Goal: Answer question/provide support: Answer question/provide support

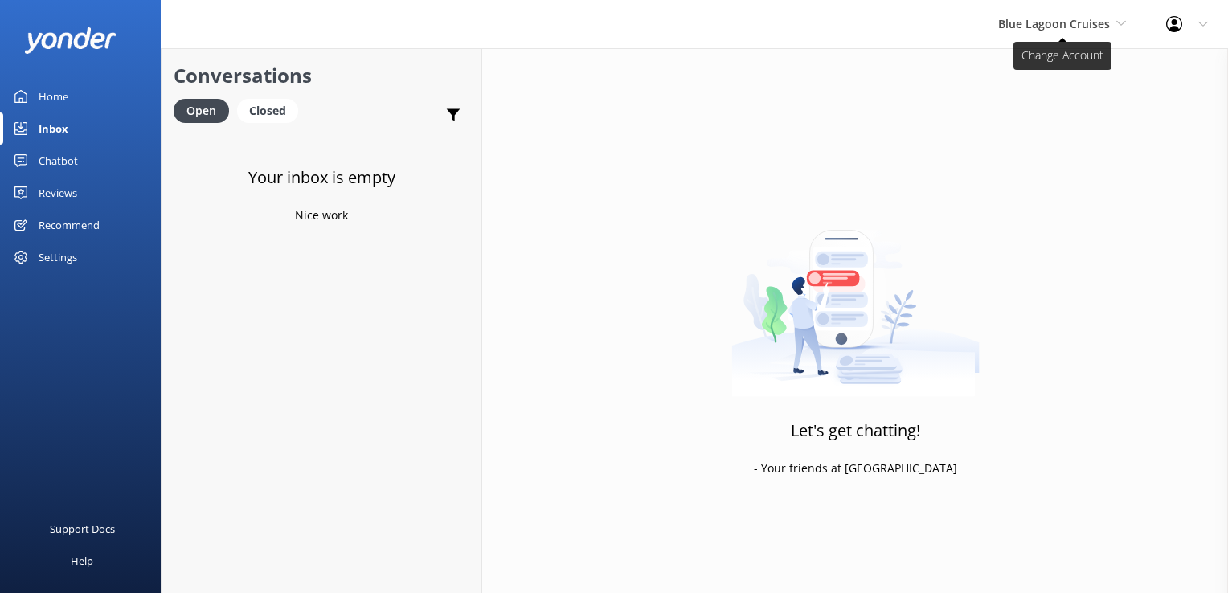
click at [1051, 24] on span "Blue Lagoon Cruises" at bounding box center [1054, 23] width 112 height 15
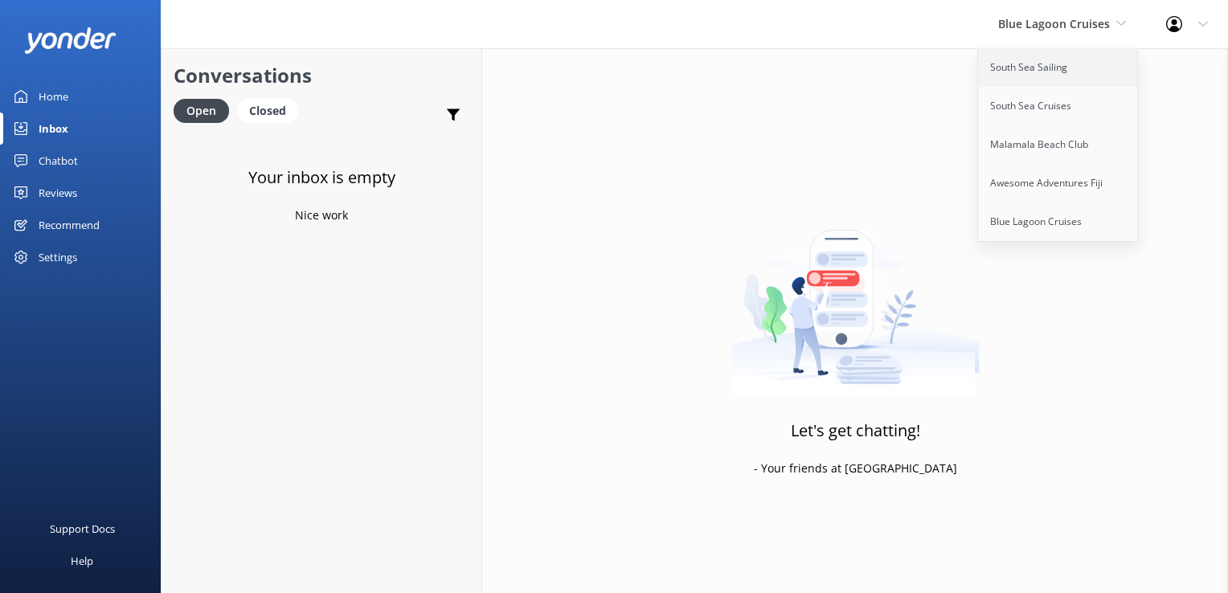
click at [1038, 59] on link "South Sea Sailing" at bounding box center [1058, 67] width 161 height 39
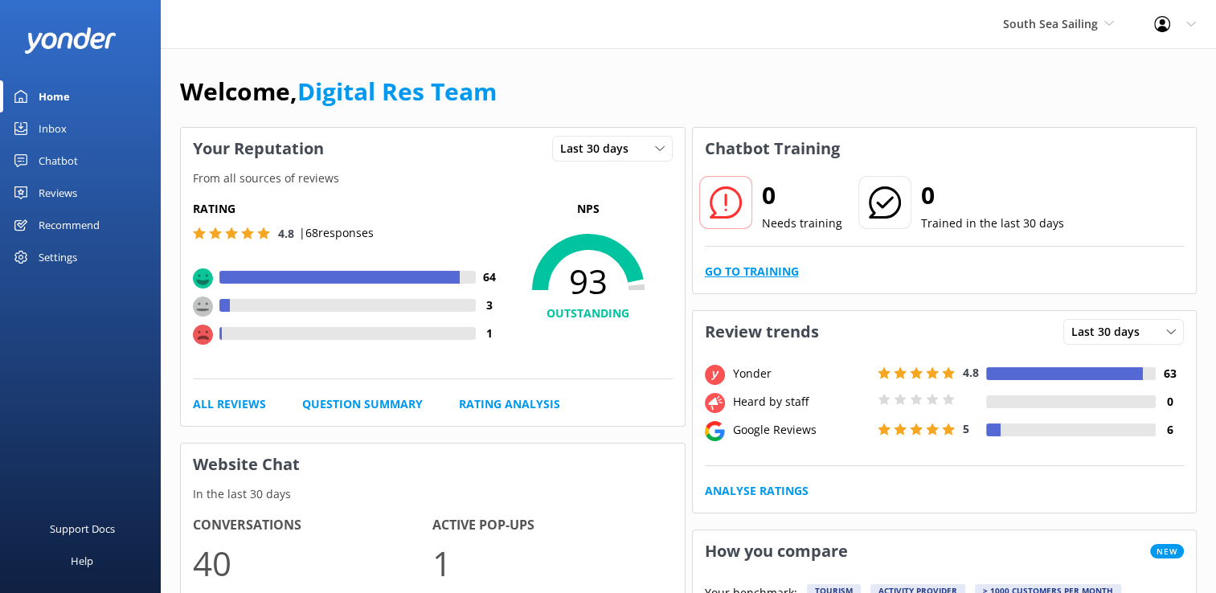
click at [793, 271] on link "Go to Training" at bounding box center [752, 272] width 94 height 18
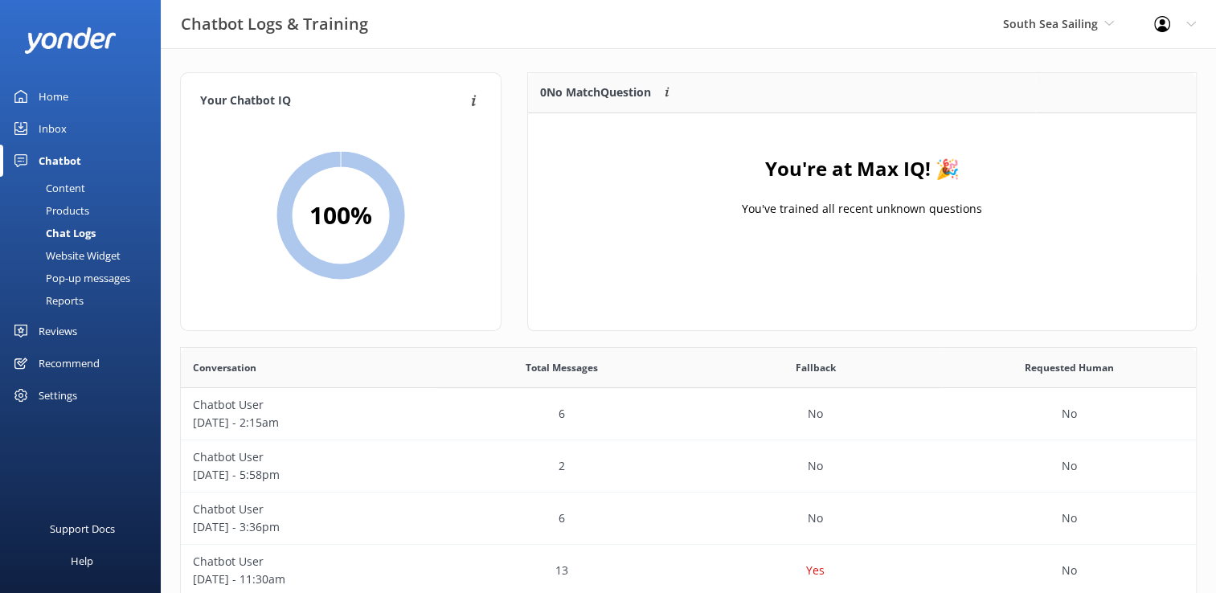
scroll to position [13, 13]
click at [57, 126] on div "Inbox" at bounding box center [53, 129] width 28 height 32
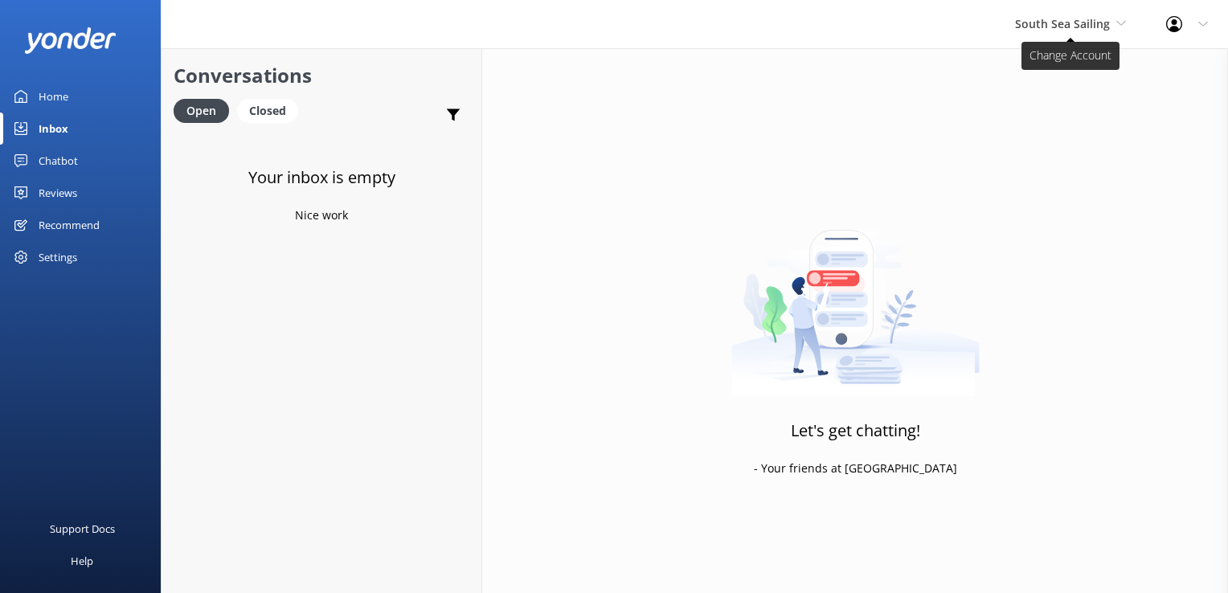
click at [1023, 25] on span "South Sea Sailing" at bounding box center [1062, 23] width 95 height 15
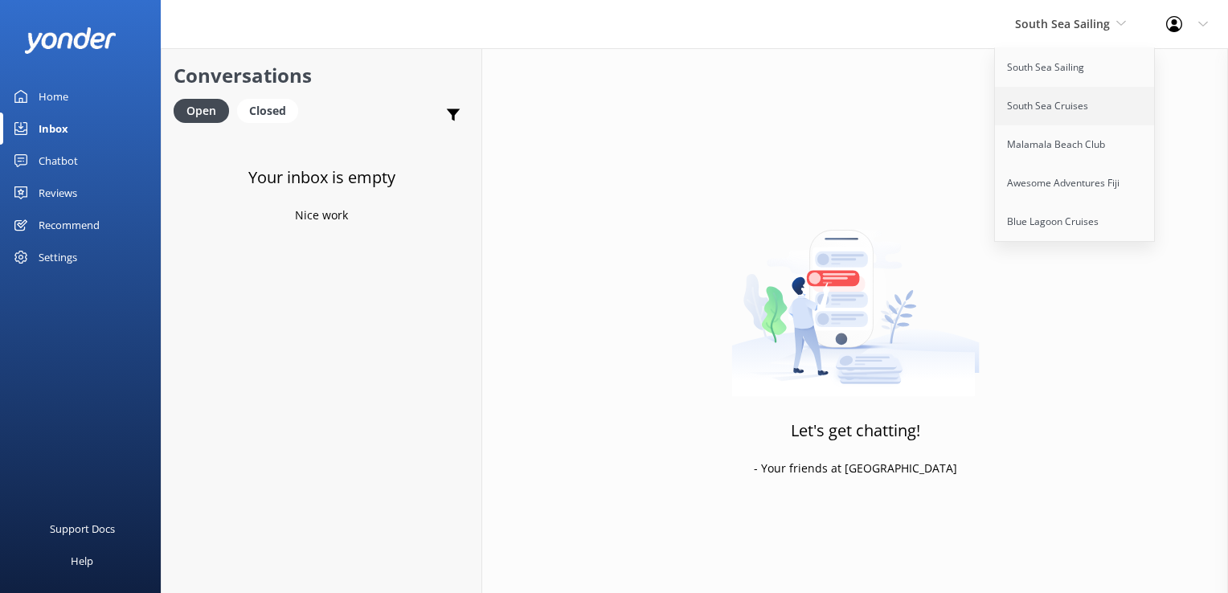
click at [1051, 117] on link "South Sea Cruises" at bounding box center [1075, 106] width 161 height 39
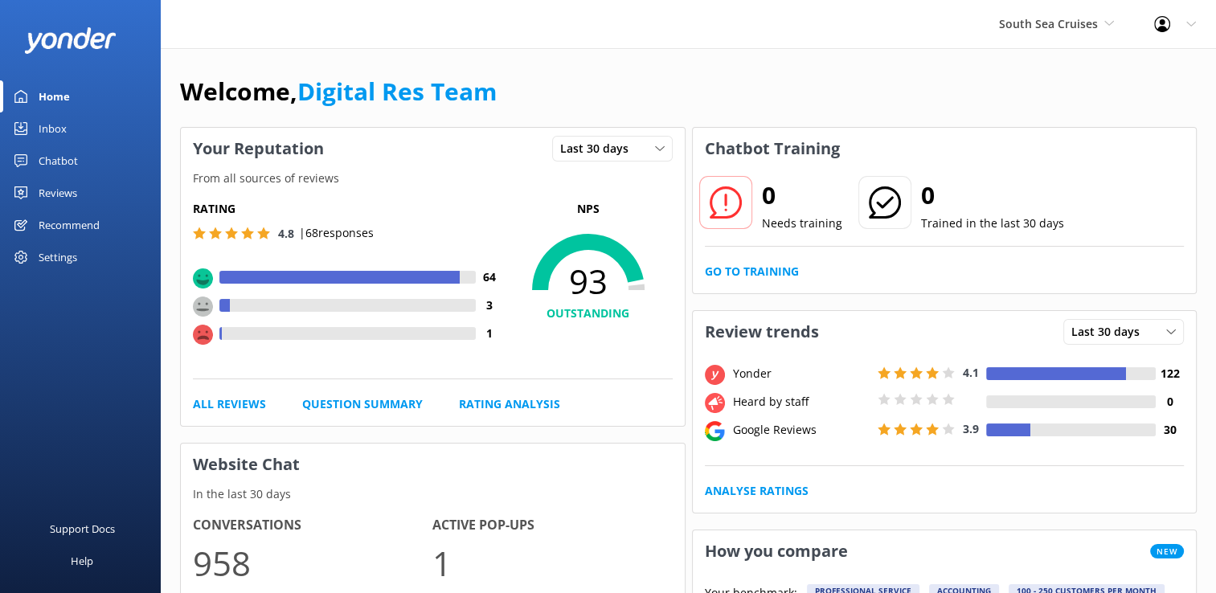
click at [752, 281] on div "0 Needs training 0 Trained in the last 30 days Go to Training" at bounding box center [945, 232] width 504 height 124
click at [757, 269] on link "Go to Training" at bounding box center [752, 272] width 94 height 18
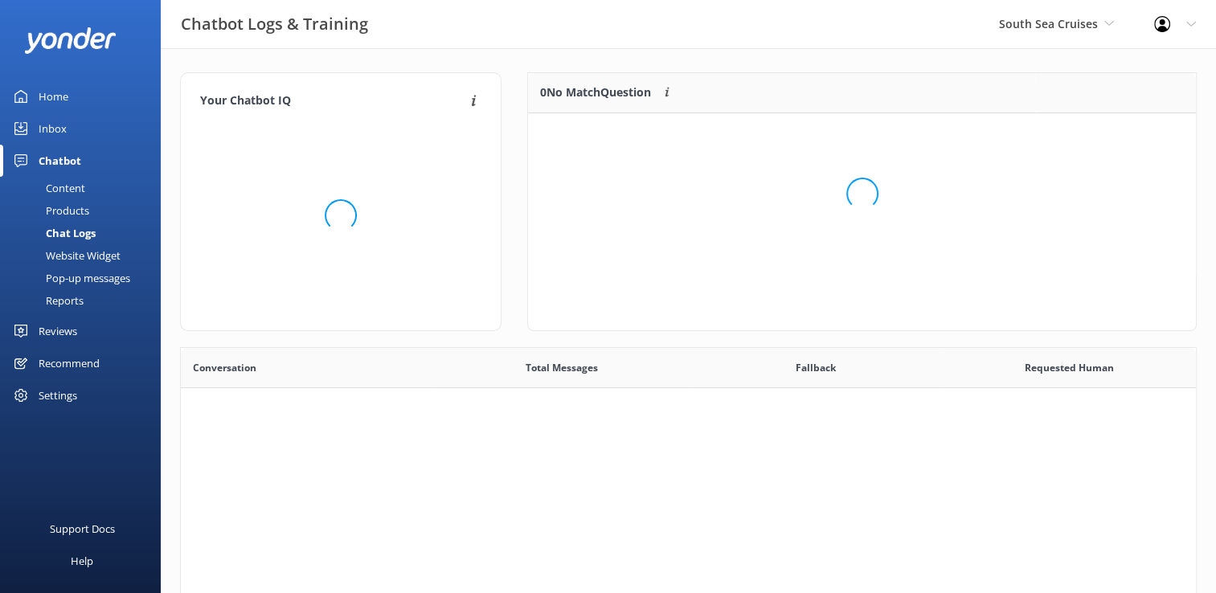
scroll to position [551, 1003]
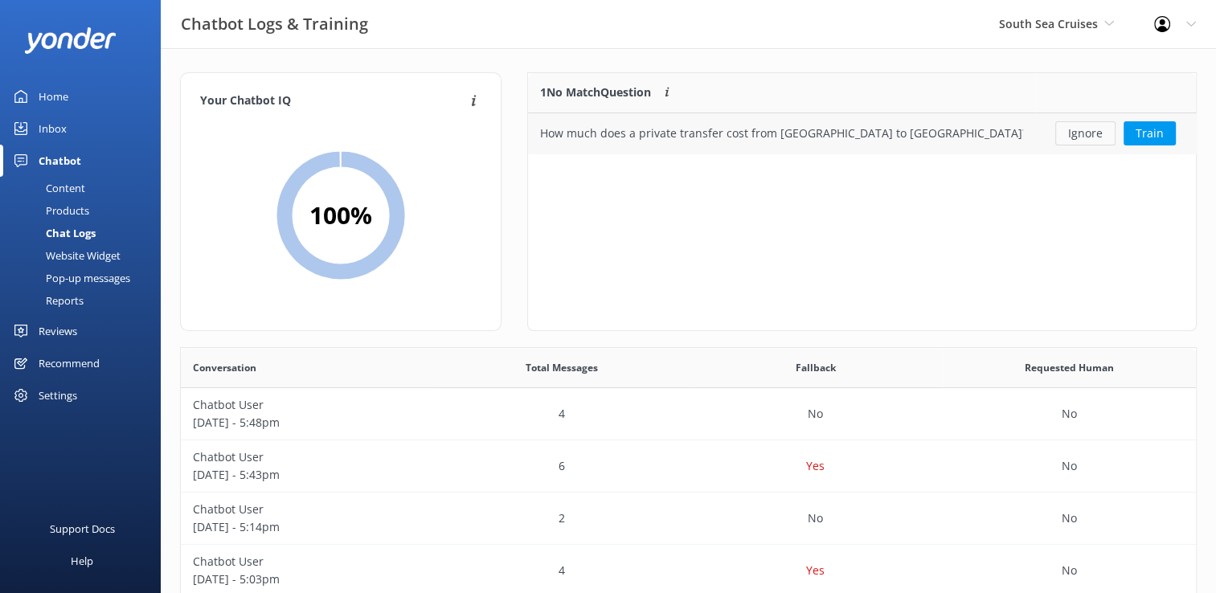
click at [1080, 138] on button "Ignore" at bounding box center [1085, 133] width 60 height 24
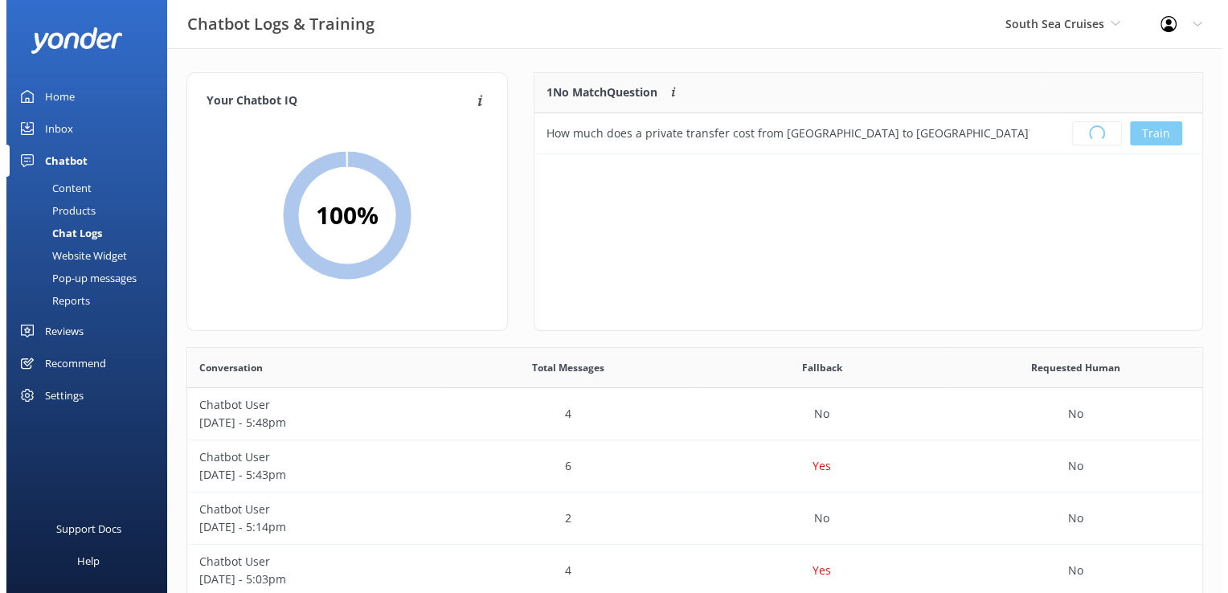
scroll to position [188, 655]
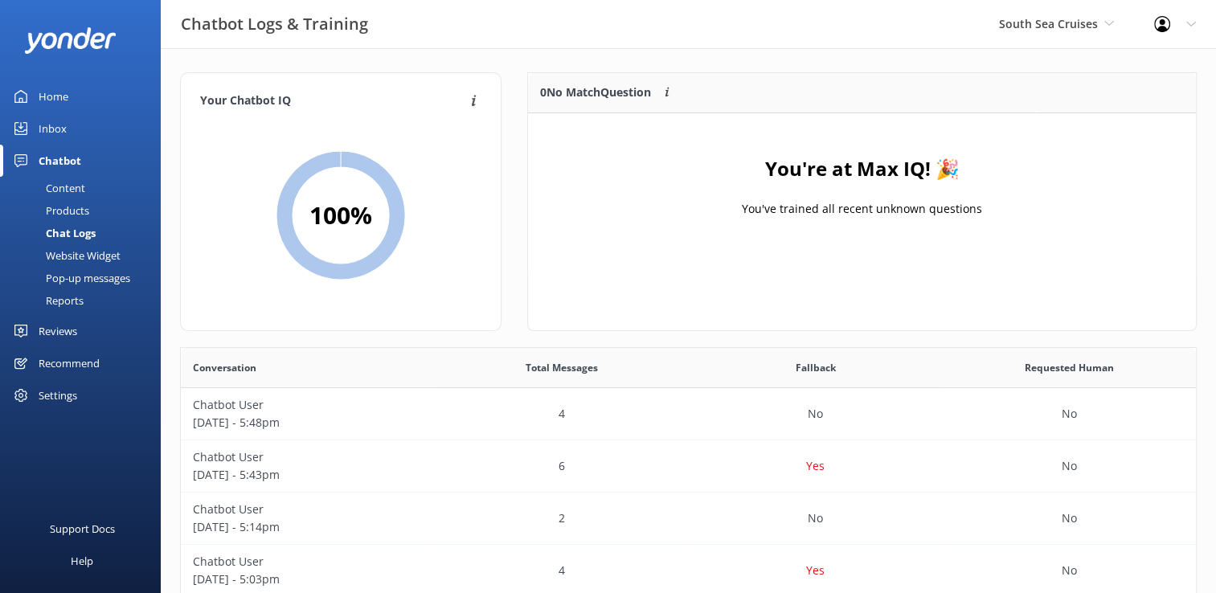
click at [60, 129] on div "Inbox" at bounding box center [53, 129] width 28 height 32
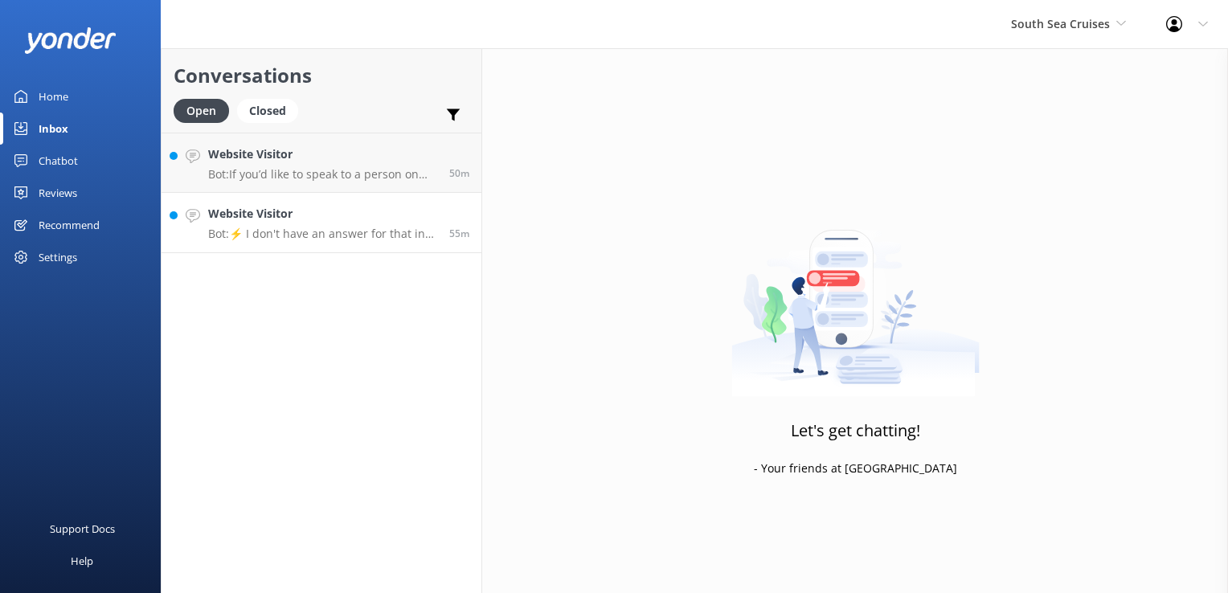
click at [369, 246] on link "Website Visitor Bot: ⚡ I don't have an answer for that in my knowledge base. Pl…" at bounding box center [322, 223] width 320 height 60
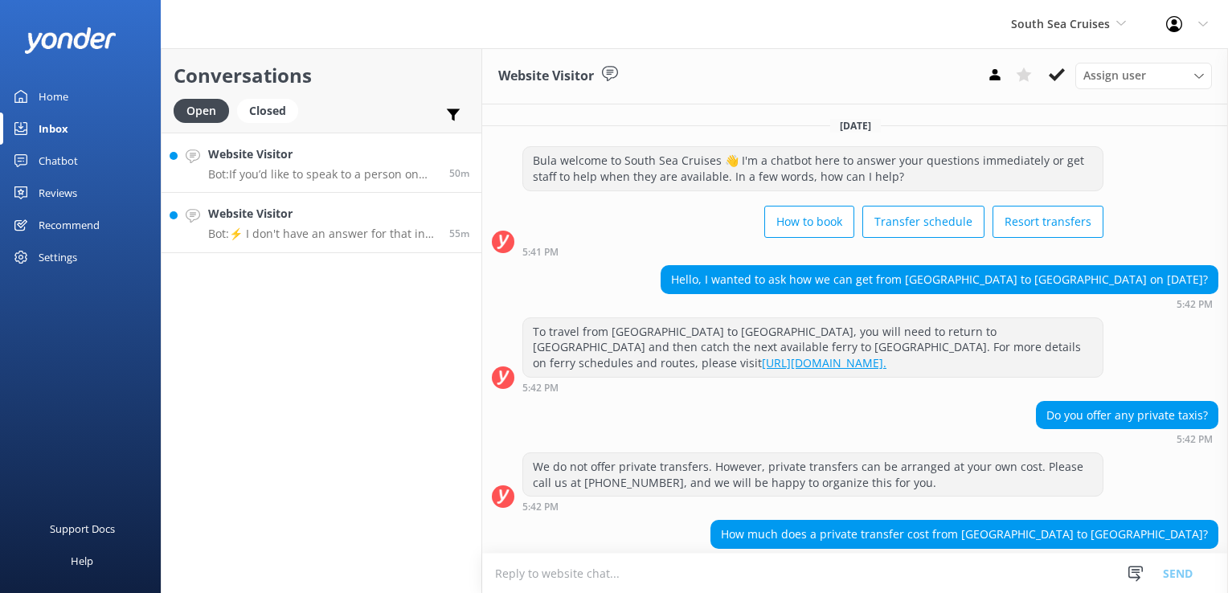
click at [347, 178] on p "Bot: If you’d like to speak to a person on the South Sea Cruises team, please c…" at bounding box center [322, 174] width 229 height 14
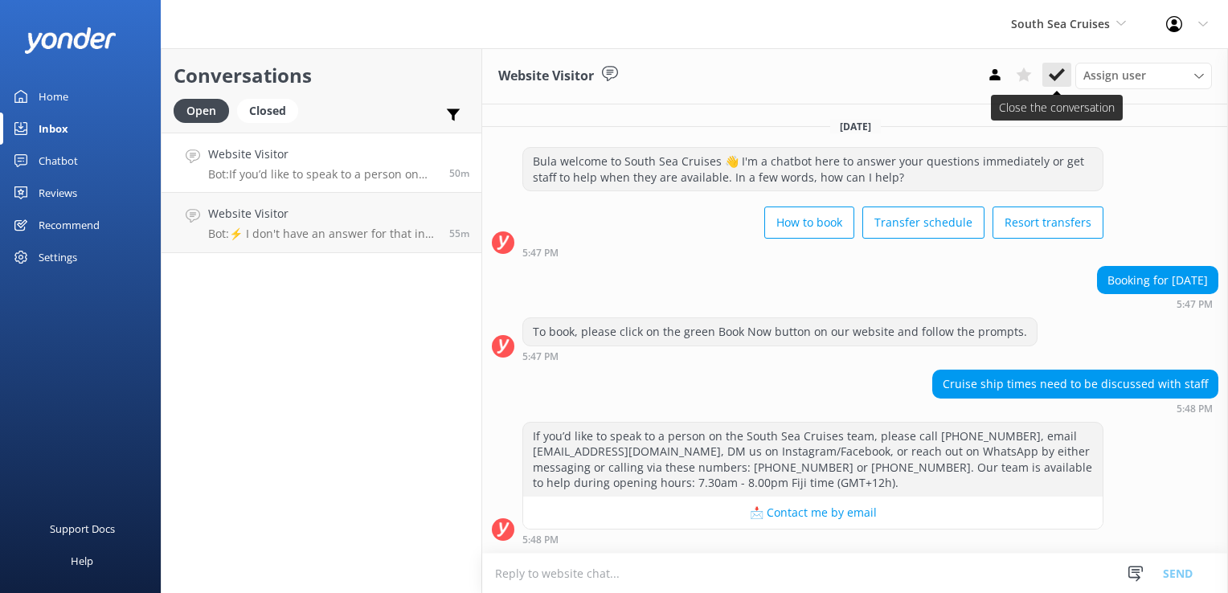
click at [1058, 73] on icon at bounding box center [1057, 75] width 16 height 16
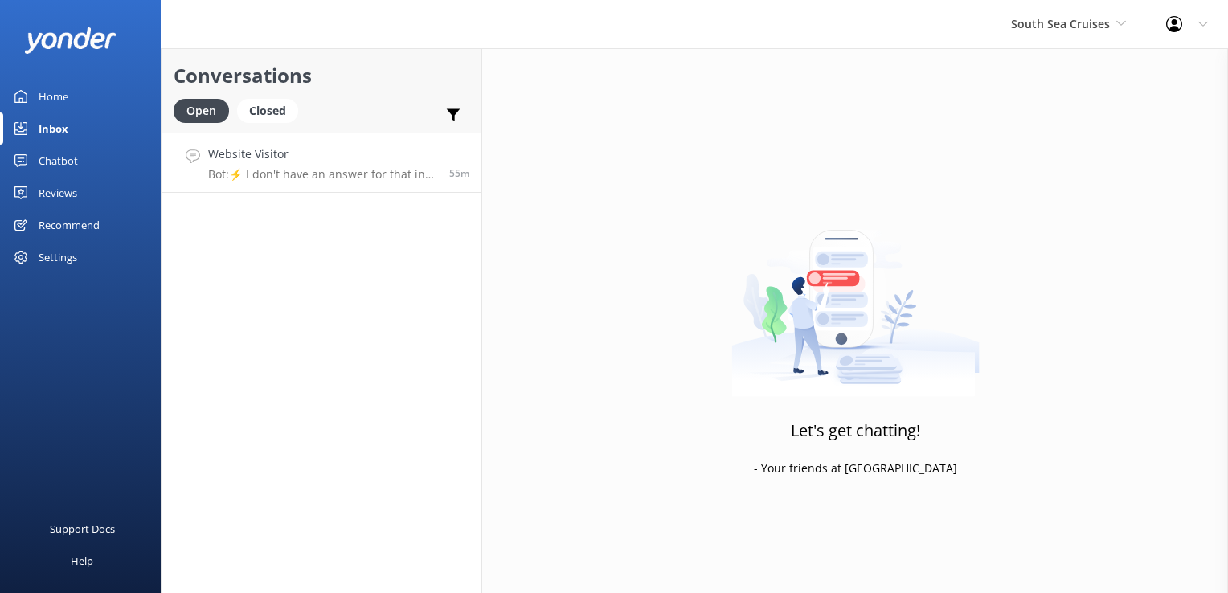
click at [342, 178] on p "Bot: ⚡ I don't have an answer for that in my knowledge base. Please try and rep…" at bounding box center [322, 174] width 229 height 14
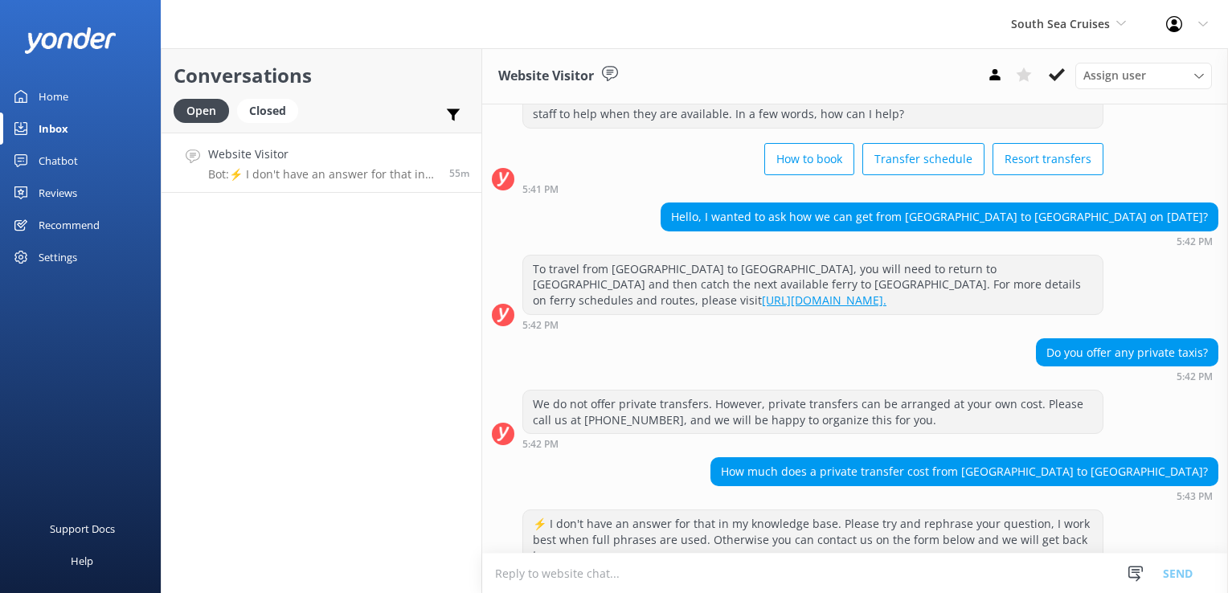
scroll to position [132, 0]
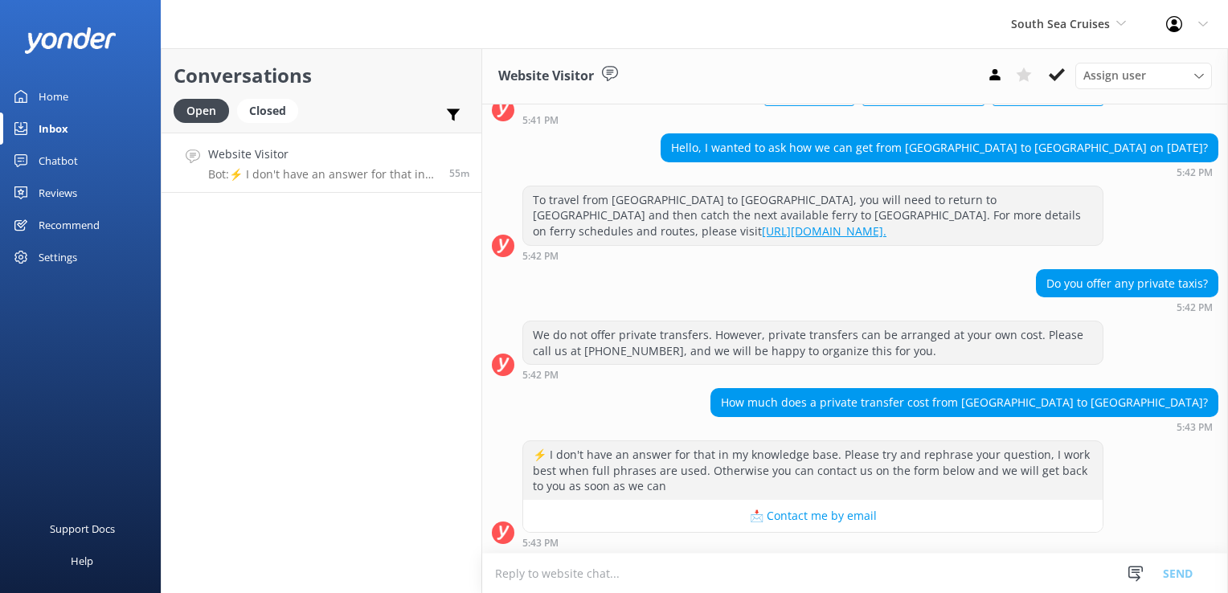
click at [906, 349] on div "We do not offer private transfers. However, private transfers can be arranged a…" at bounding box center [813, 343] width 580 height 43
click at [806, 568] on textarea at bounding box center [855, 573] width 746 height 39
click at [572, 576] on textarea "Please contact Sea Fiji or Mamanuca Express in arranging a private transfer" at bounding box center [855, 573] width 746 height 40
click at [1092, 571] on textarea "Please contact and liaise directly with companies like Sea Fiji or Mamanuca Exp…" at bounding box center [855, 565] width 746 height 55
type textarea "Please contact and liaise directly with companies like Sea Fiji or Mamanuca Exp…"
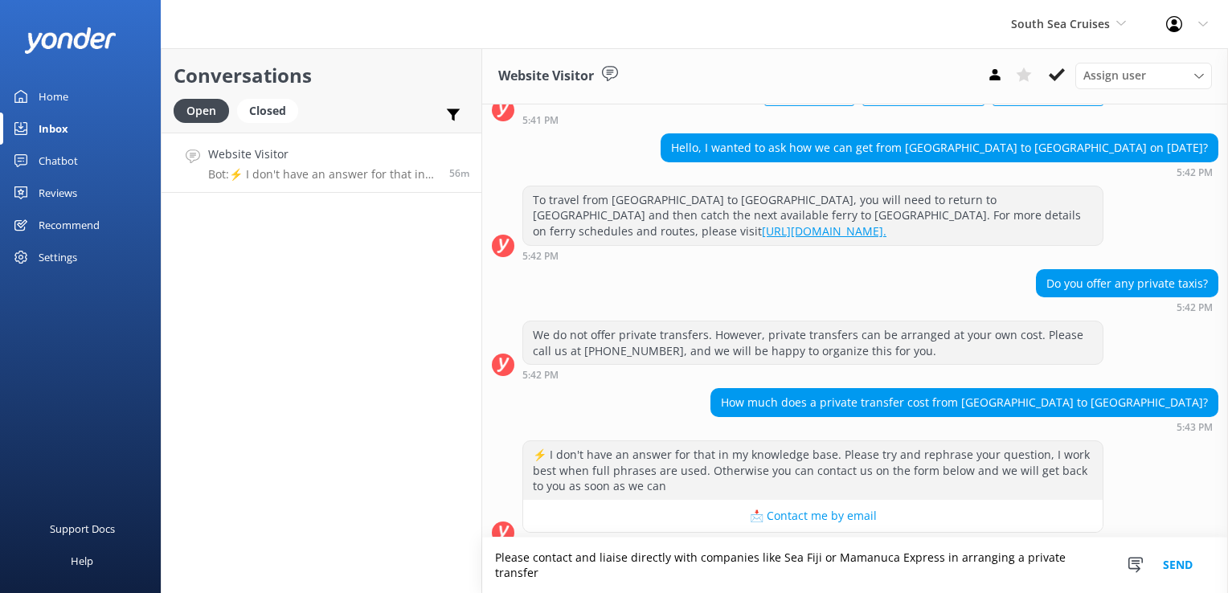
click at [1167, 572] on button "Send" at bounding box center [1178, 565] width 60 height 55
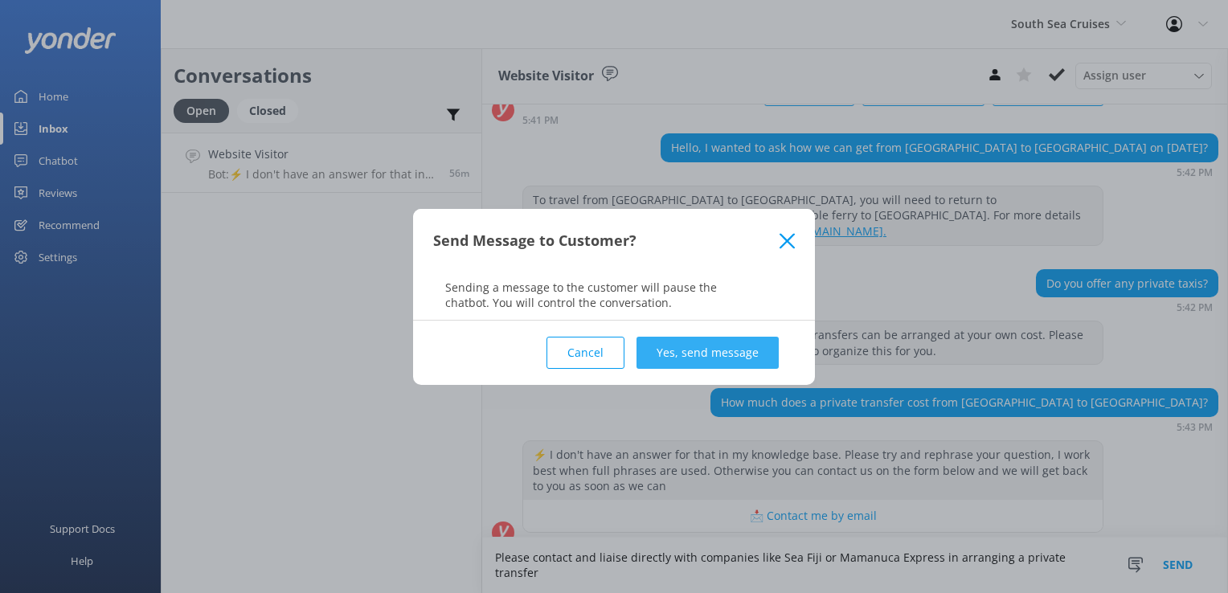
click at [722, 358] on button "Yes, send message" at bounding box center [708, 353] width 142 height 32
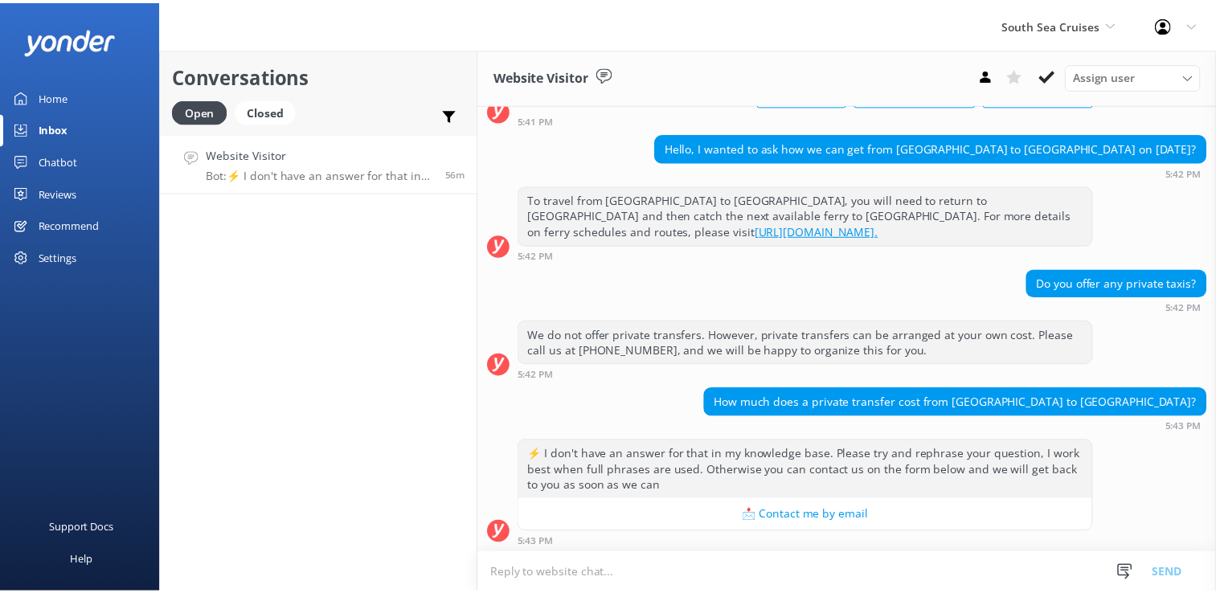
scroll to position [251, 0]
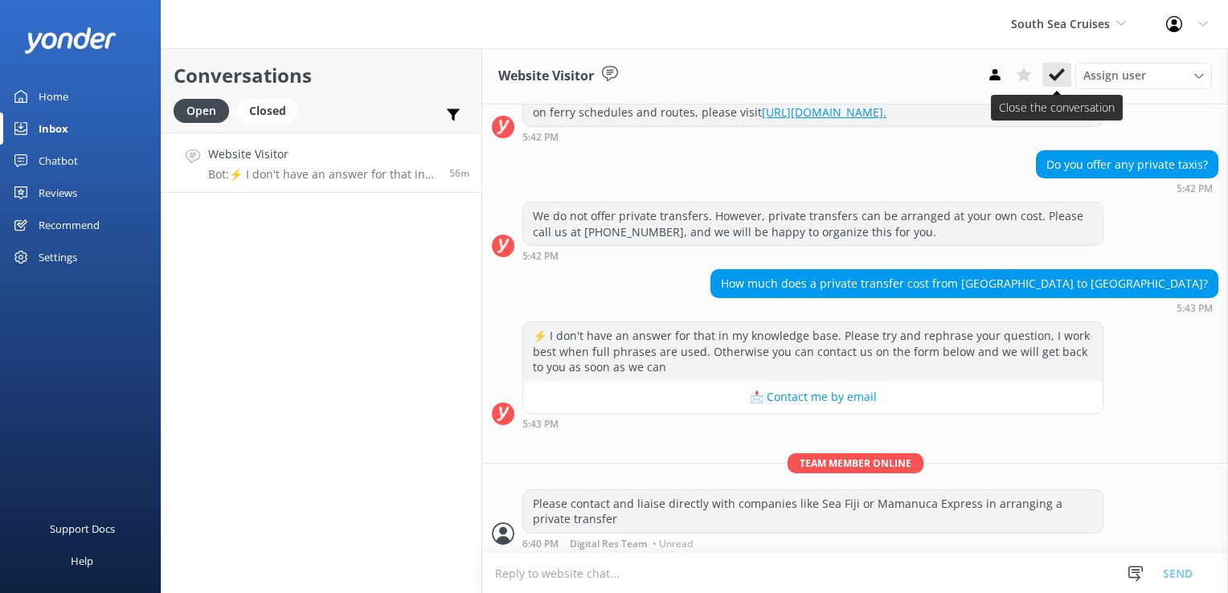
click at [1050, 76] on use at bounding box center [1057, 74] width 16 height 13
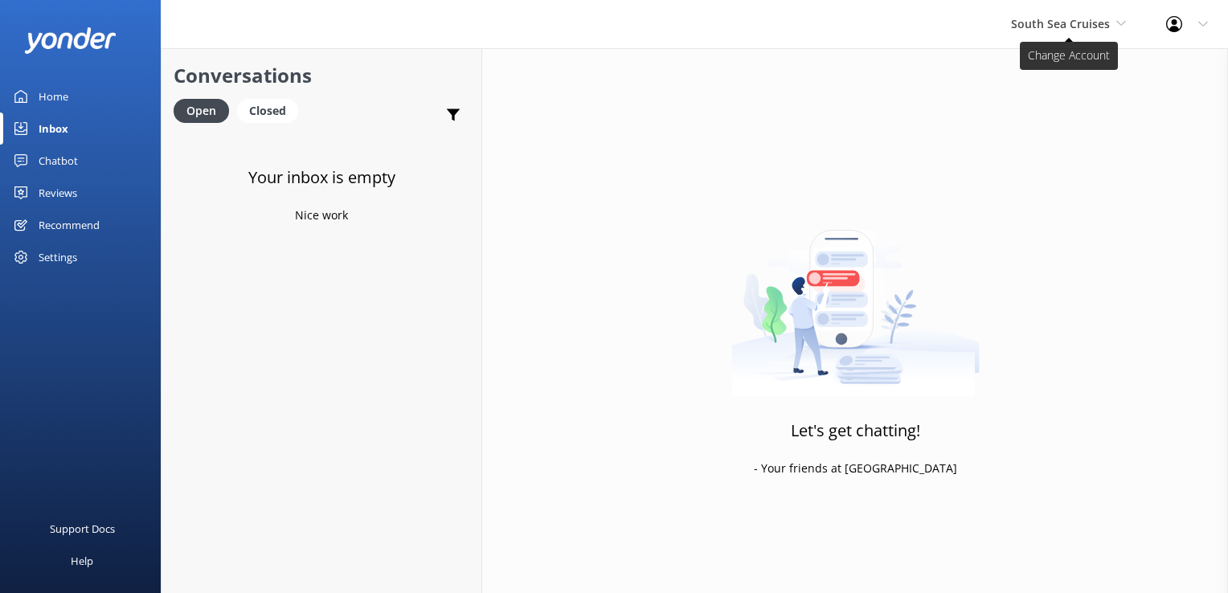
click at [1056, 23] on span "South Sea Cruises" at bounding box center [1060, 23] width 99 height 15
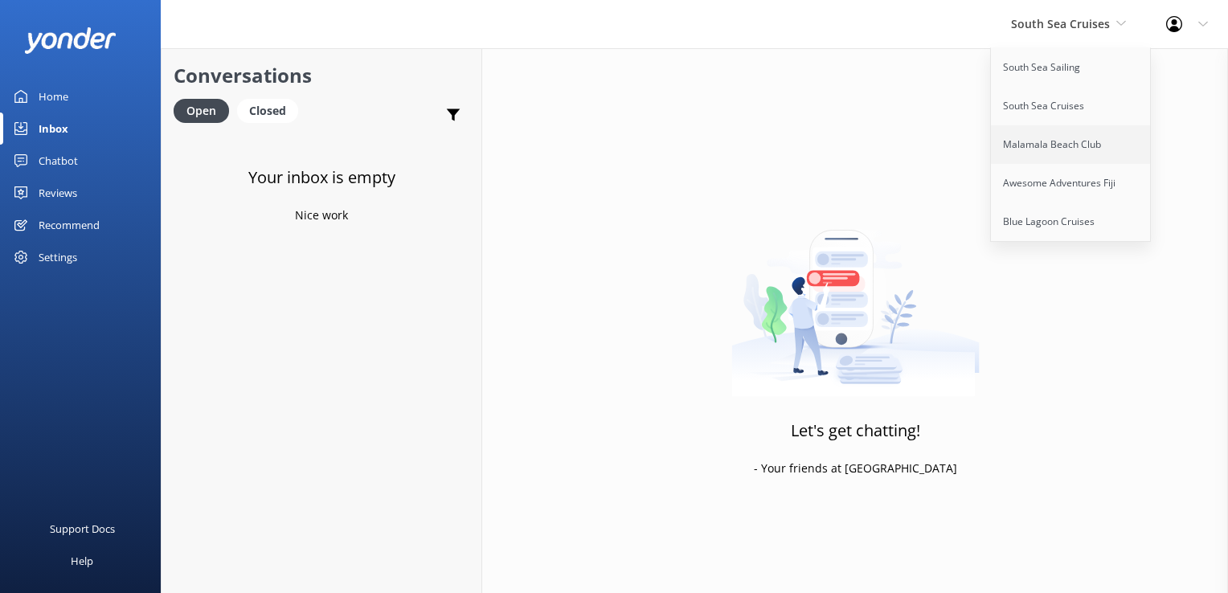
click at [1064, 144] on link "Malamala Beach Club" at bounding box center [1071, 144] width 161 height 39
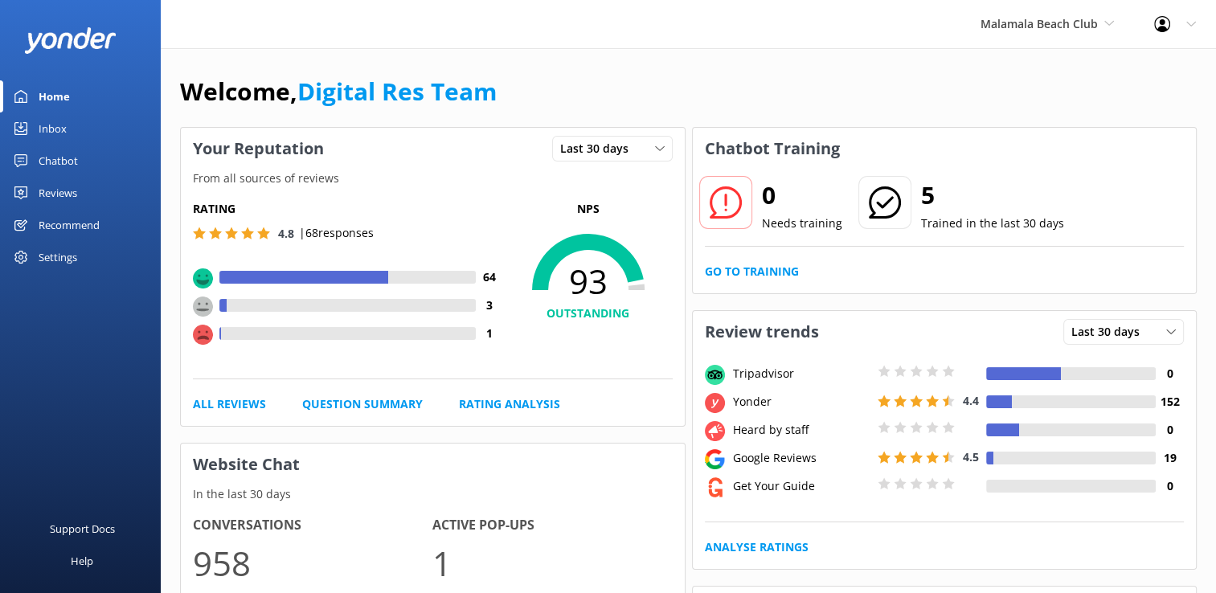
click at [64, 126] on div "Inbox" at bounding box center [53, 129] width 28 height 32
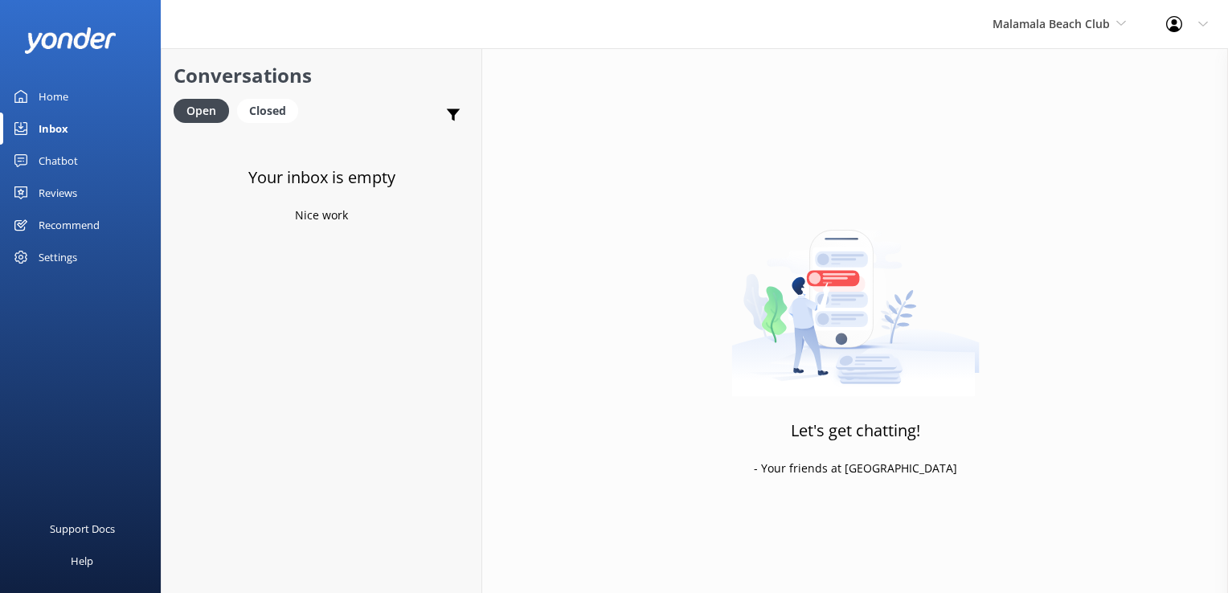
click at [56, 159] on div "Chatbot" at bounding box center [58, 161] width 39 height 32
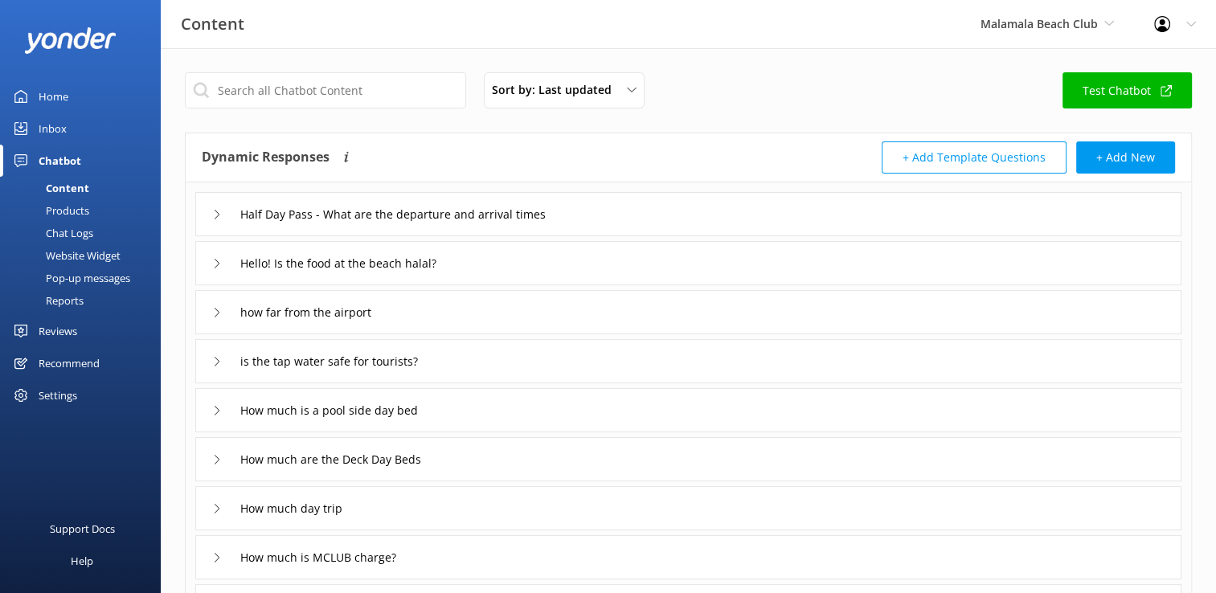
click at [81, 240] on div "Chat Logs" at bounding box center [52, 233] width 84 height 23
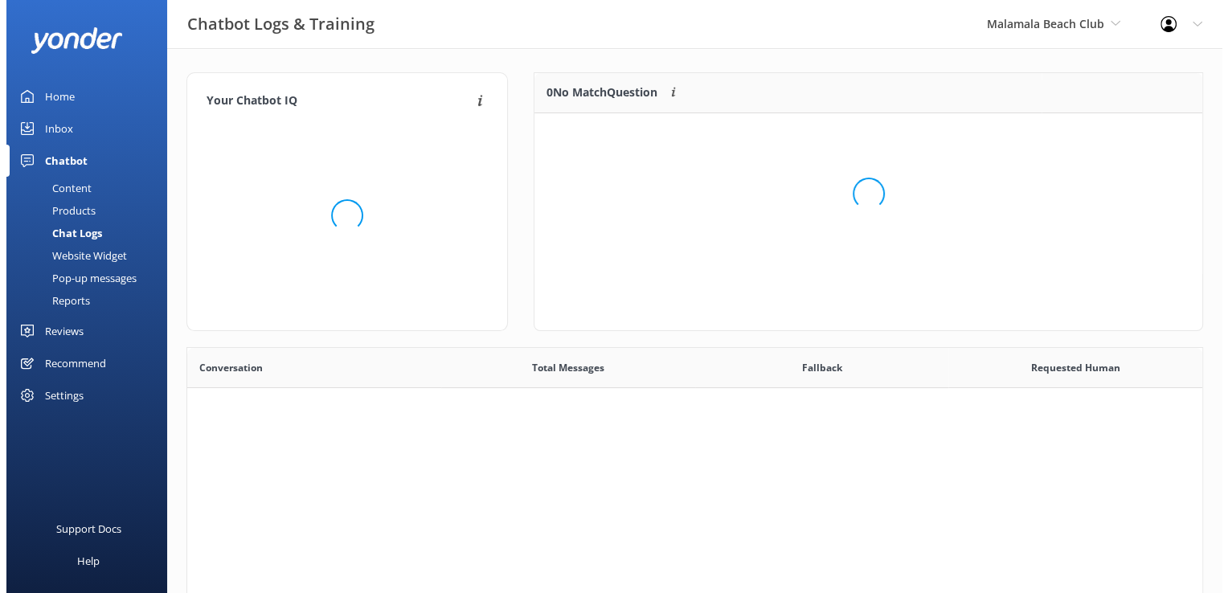
scroll to position [551, 1003]
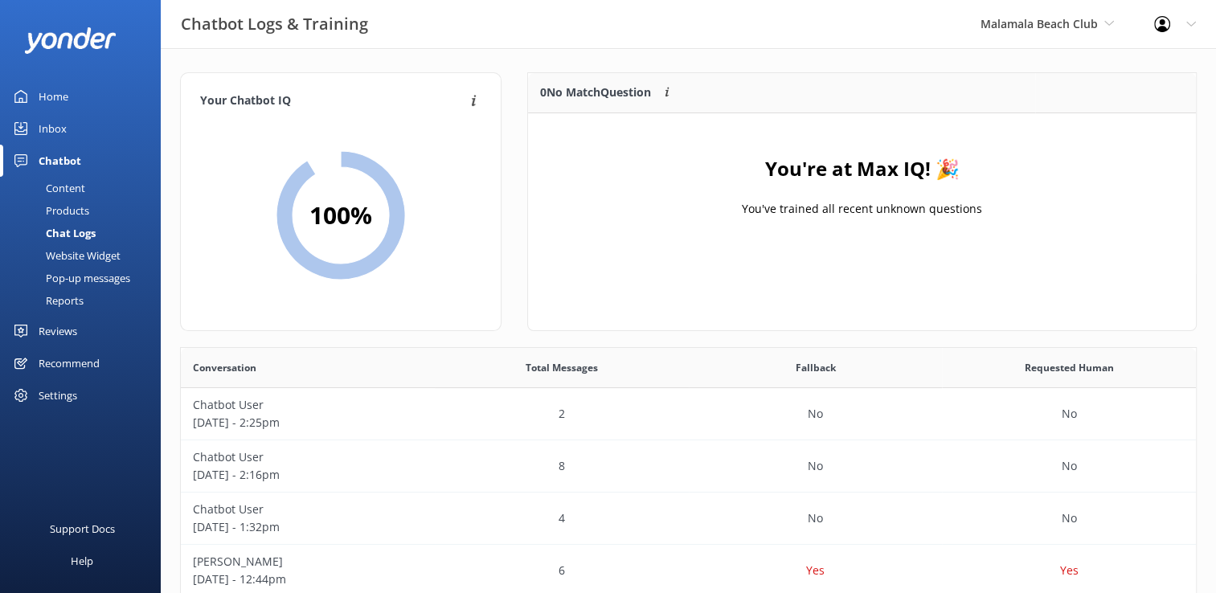
click at [52, 133] on div "Inbox" at bounding box center [53, 129] width 28 height 32
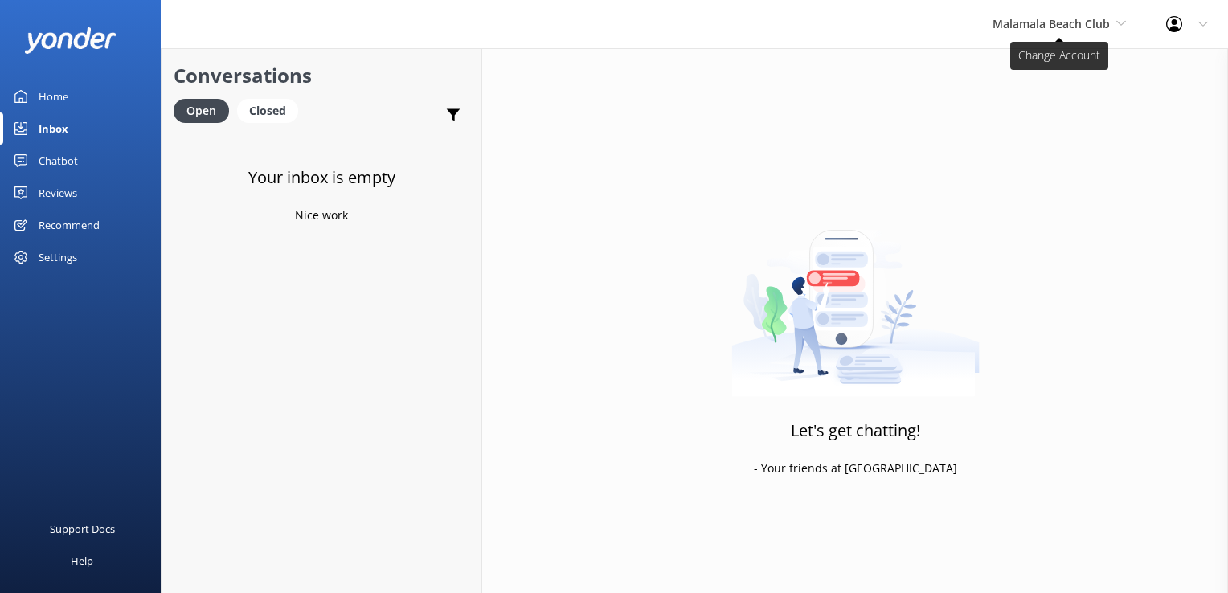
click at [1021, 31] on span "Malamala Beach Club" at bounding box center [1051, 23] width 117 height 15
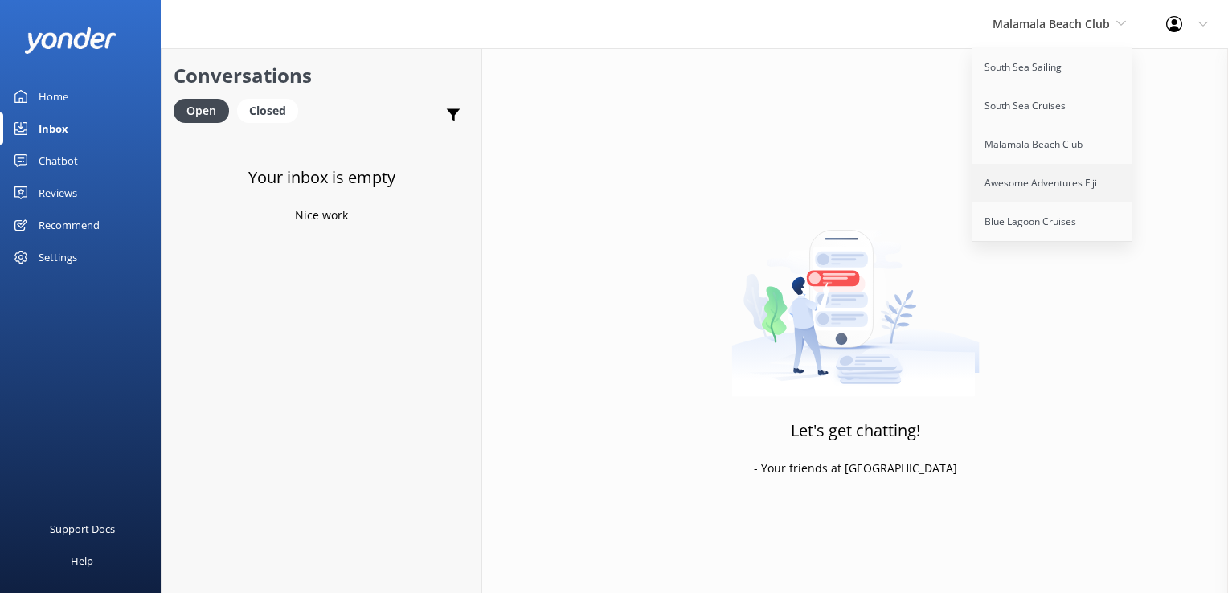
click at [1010, 188] on link "Awesome Adventures Fiji" at bounding box center [1053, 183] width 161 height 39
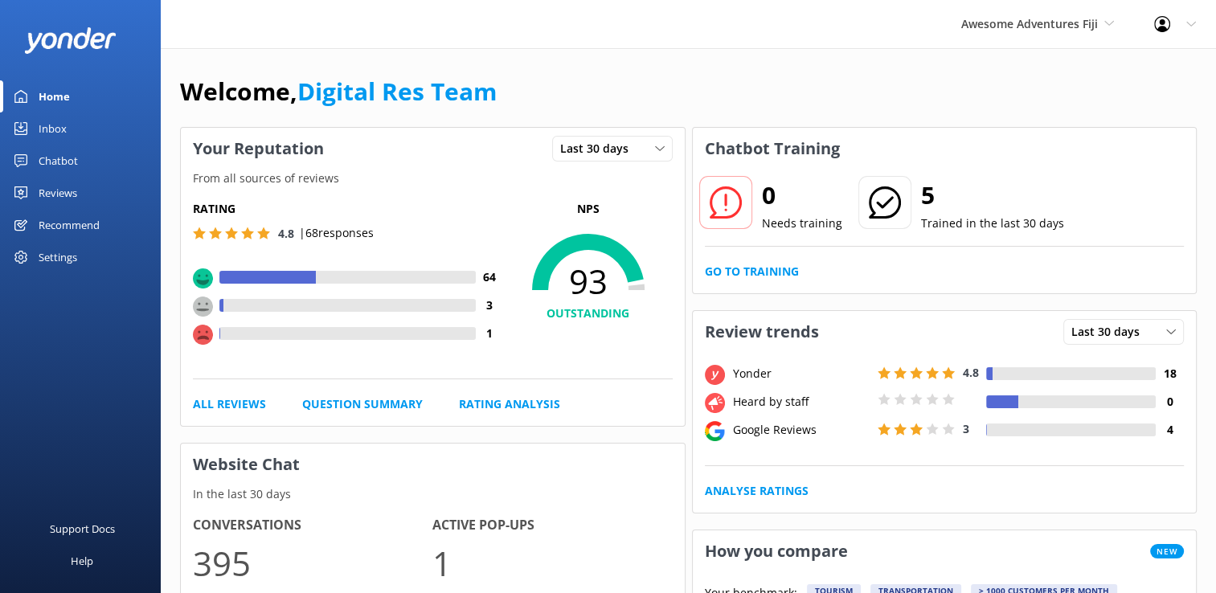
click at [46, 137] on div "Inbox" at bounding box center [53, 129] width 28 height 32
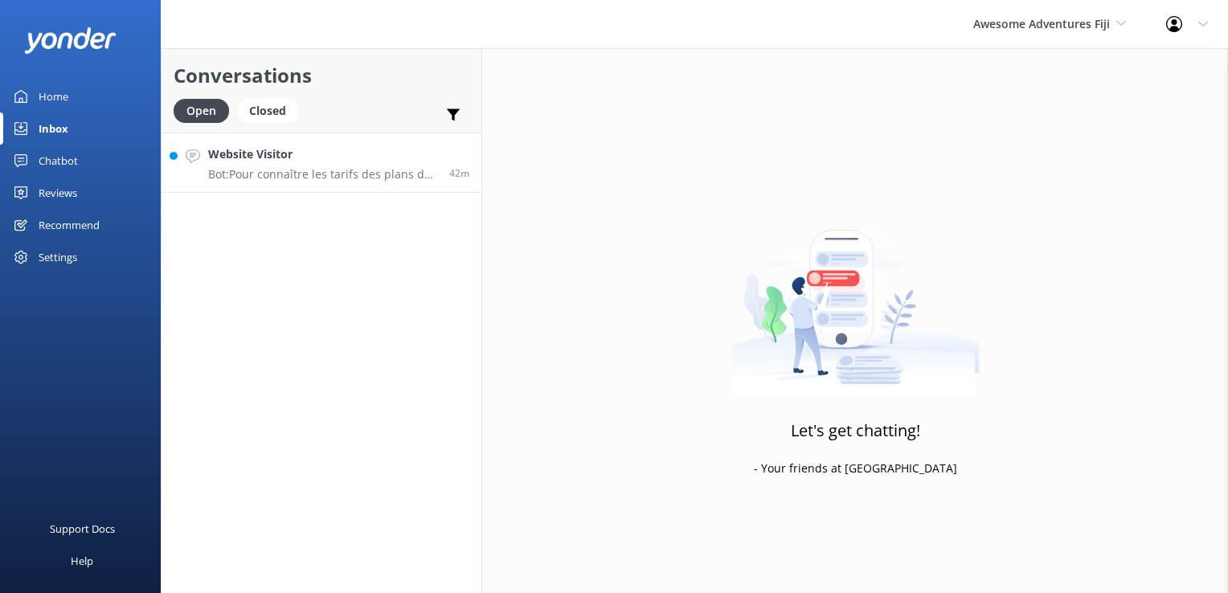
click at [314, 172] on p "Bot: Pour connaître les tarifs des plans de repas, veuillez consulter l'onglet …" at bounding box center [322, 174] width 229 height 14
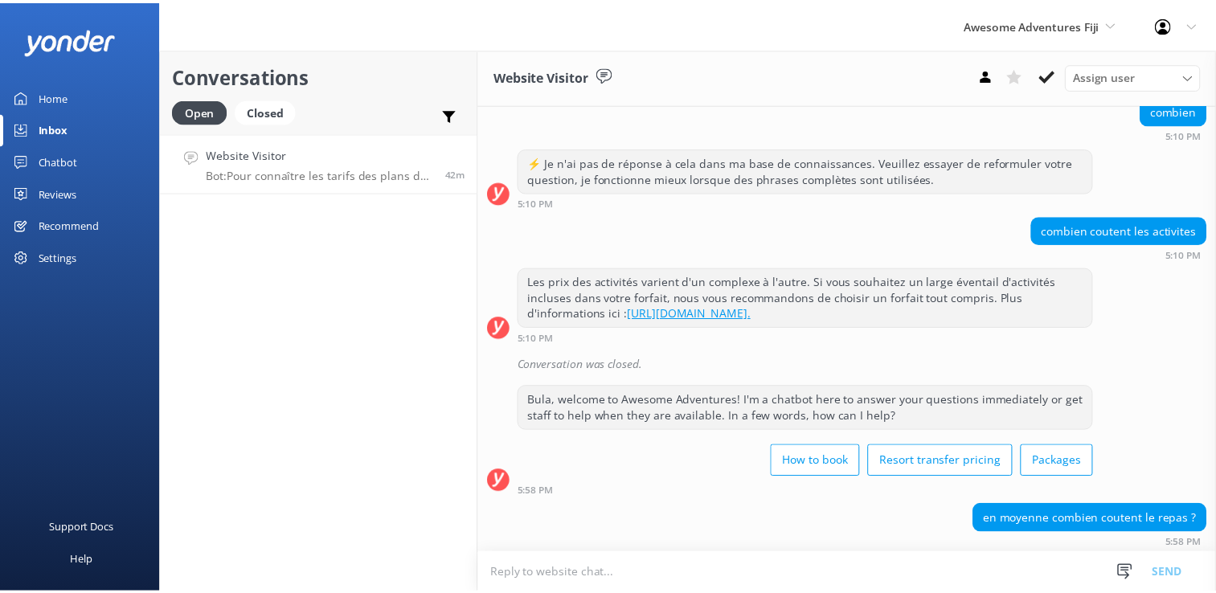
scroll to position [507, 0]
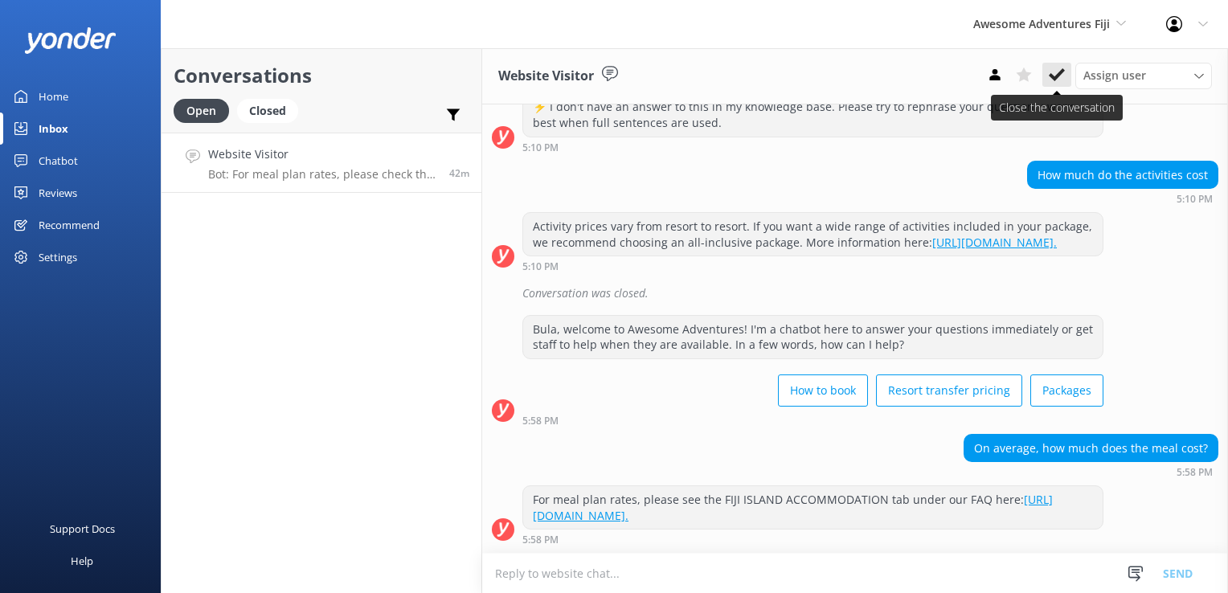
click at [1070, 73] on button at bounding box center [1057, 75] width 29 height 24
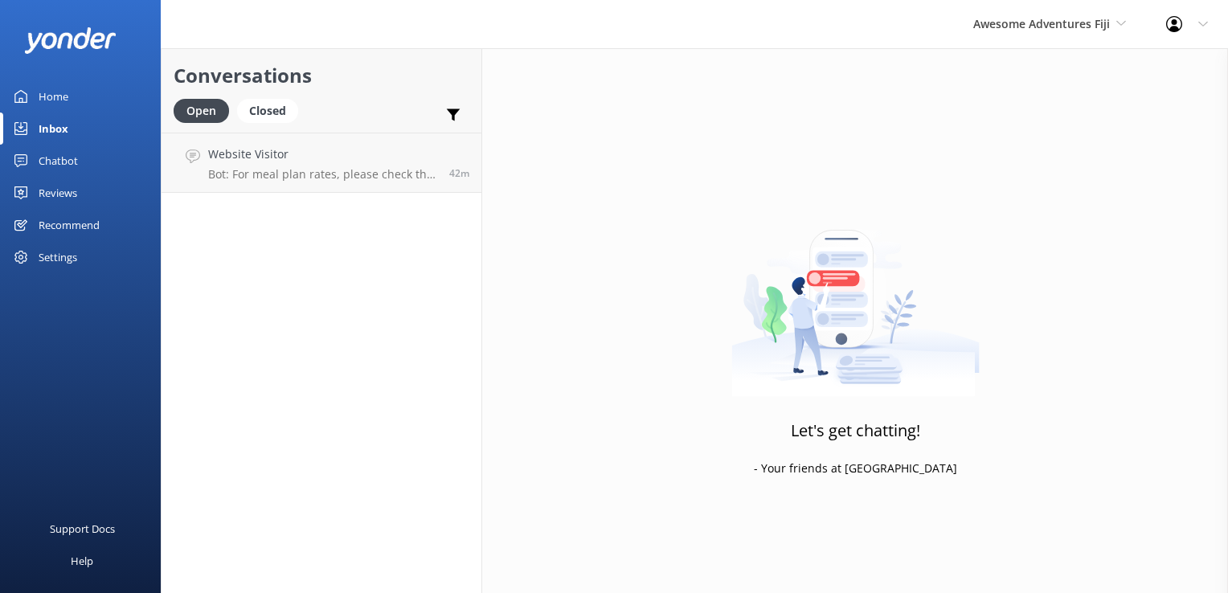
click at [60, 158] on div "Chatbot" at bounding box center [58, 161] width 39 height 32
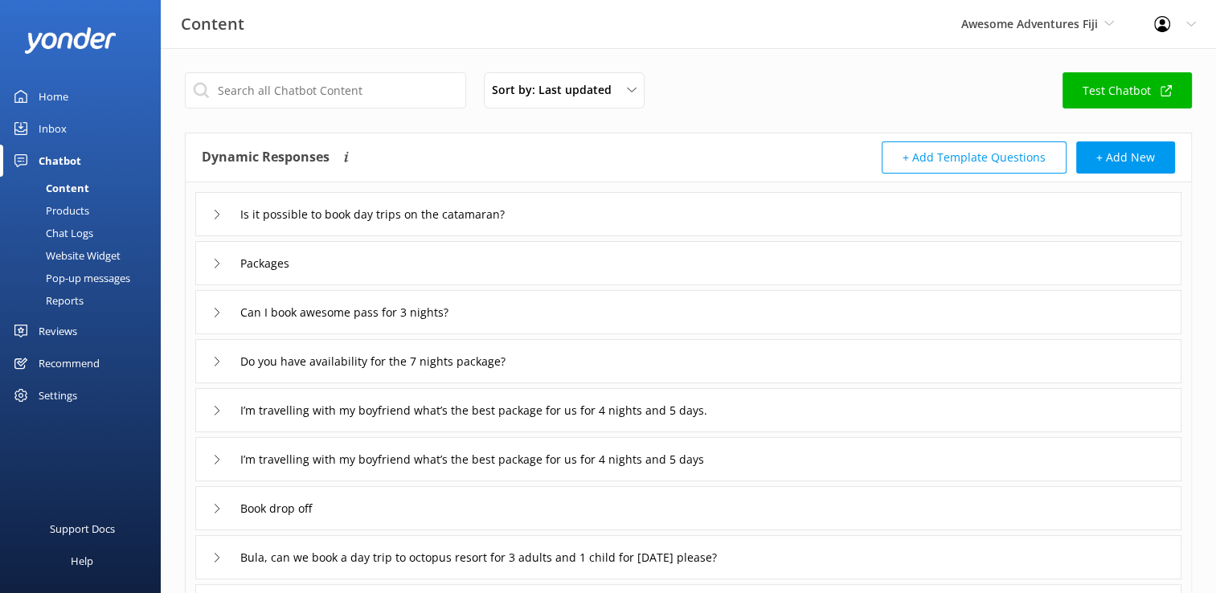
click at [73, 240] on div "Chat Logs" at bounding box center [52, 233] width 84 height 23
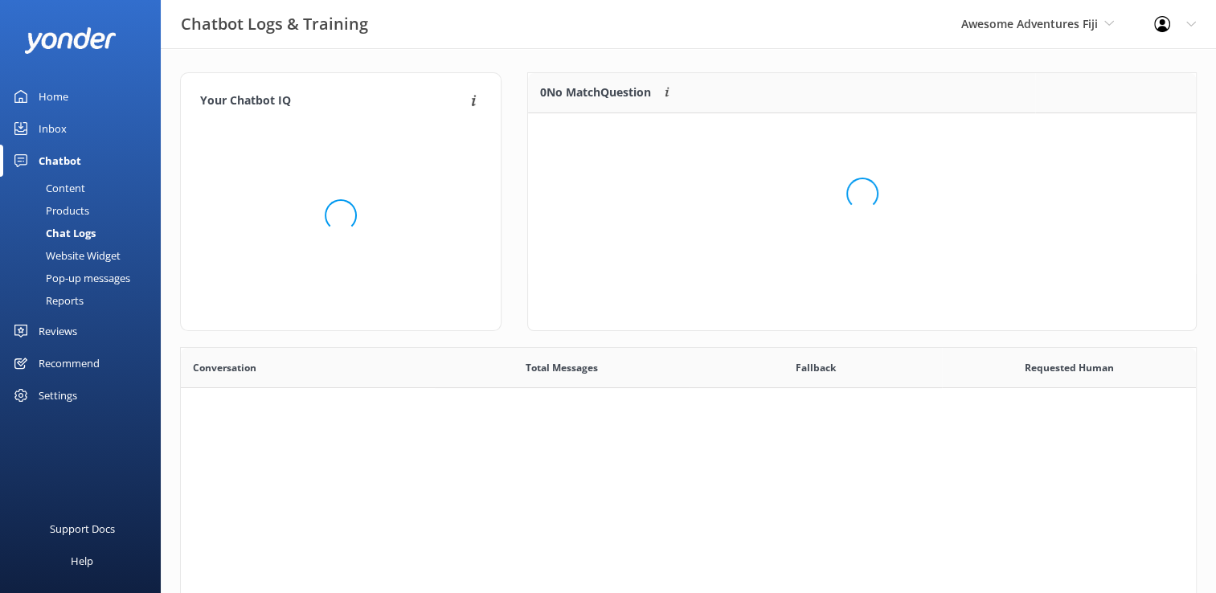
scroll to position [551, 1003]
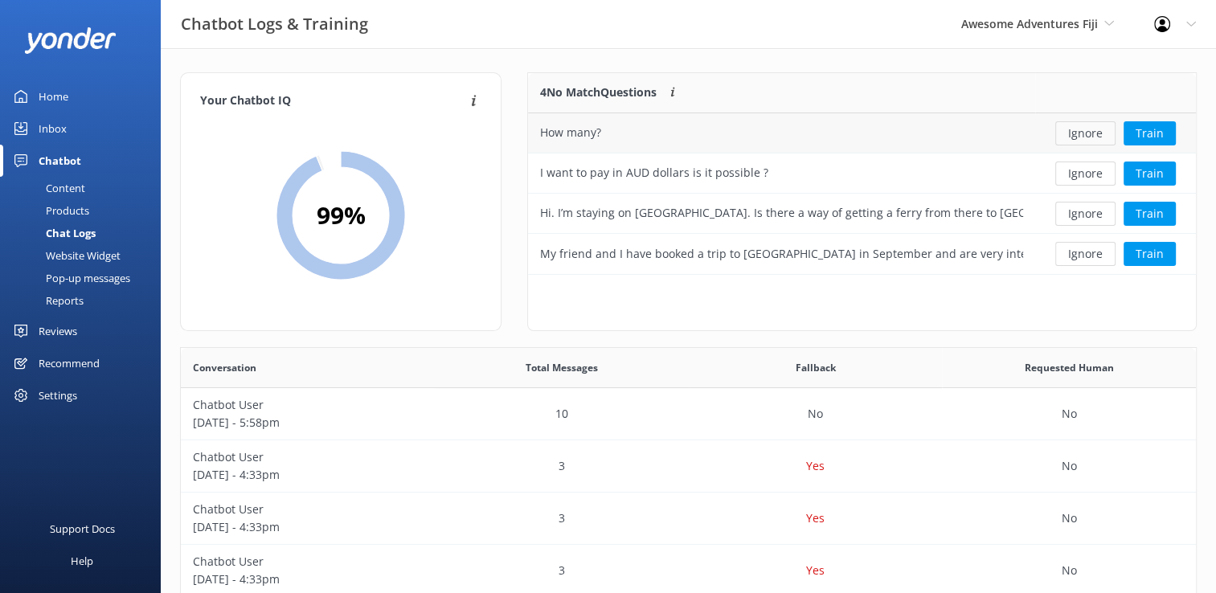
click at [1086, 133] on button "Ignore" at bounding box center [1085, 133] width 60 height 24
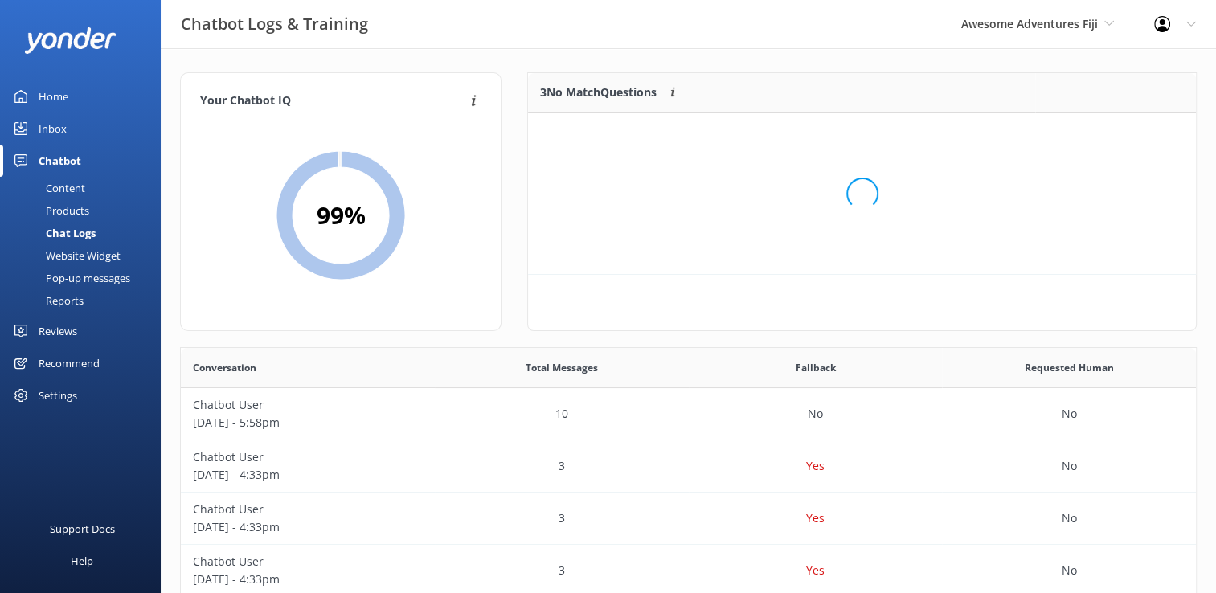
scroll to position [149, 655]
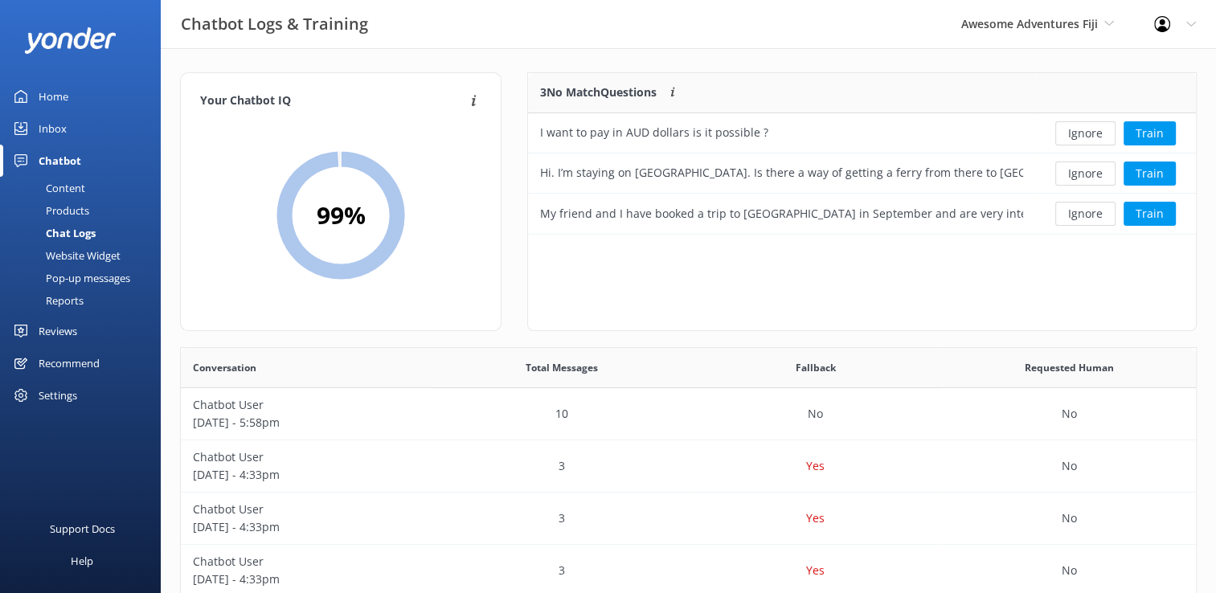
click at [1086, 133] on button "Ignore" at bounding box center [1085, 133] width 60 height 24
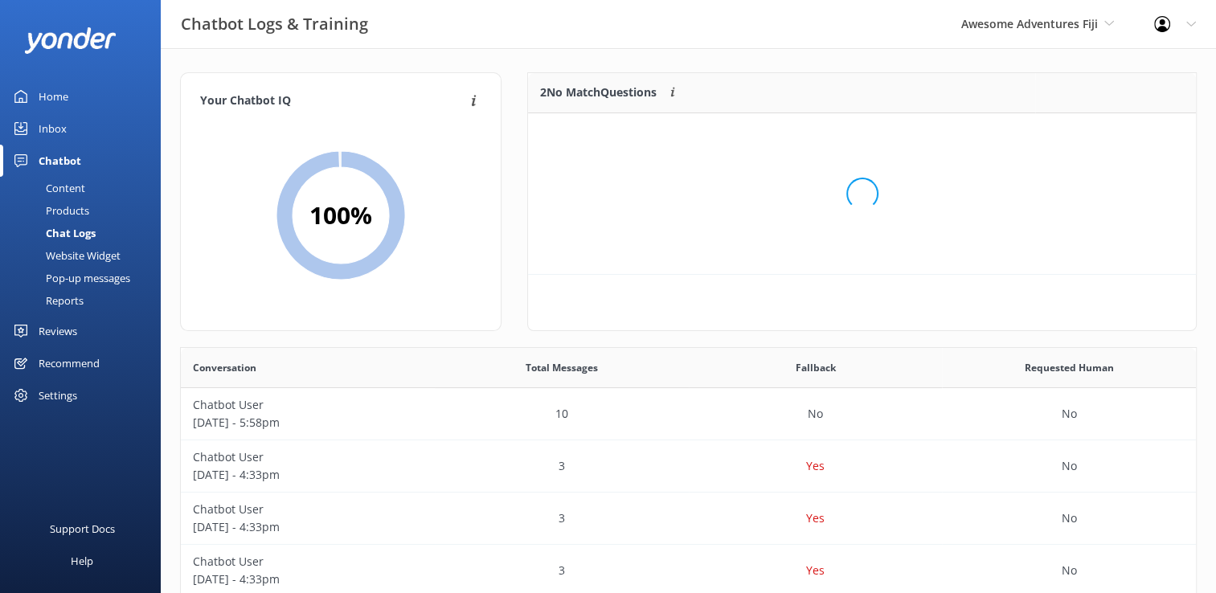
scroll to position [109, 655]
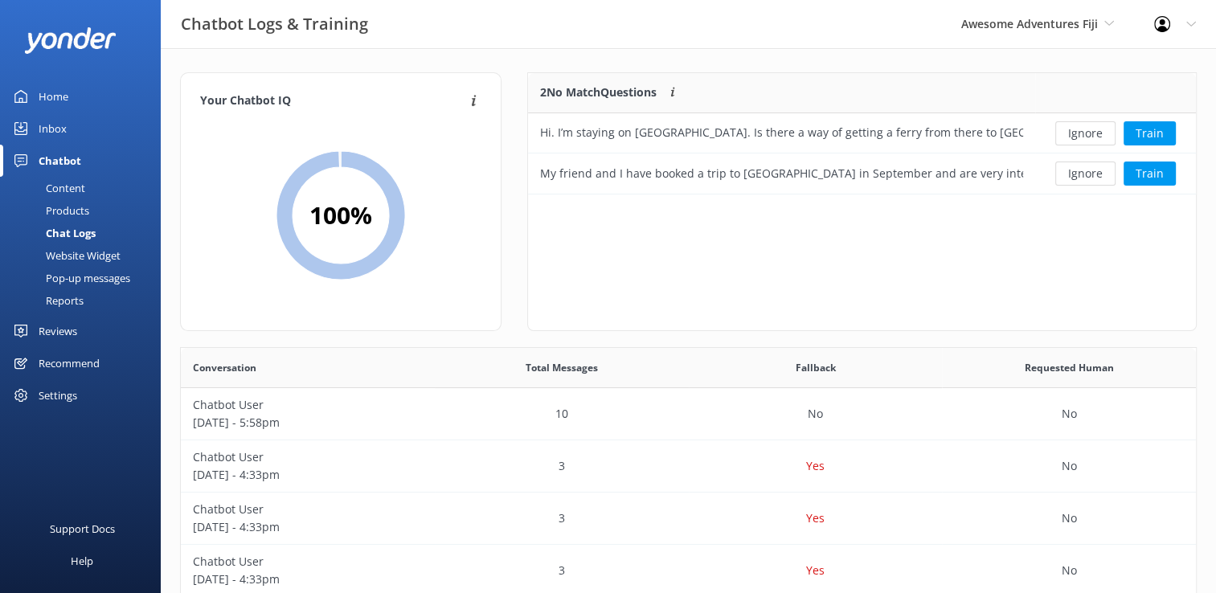
click at [1086, 133] on button "Ignore" at bounding box center [1085, 133] width 60 height 24
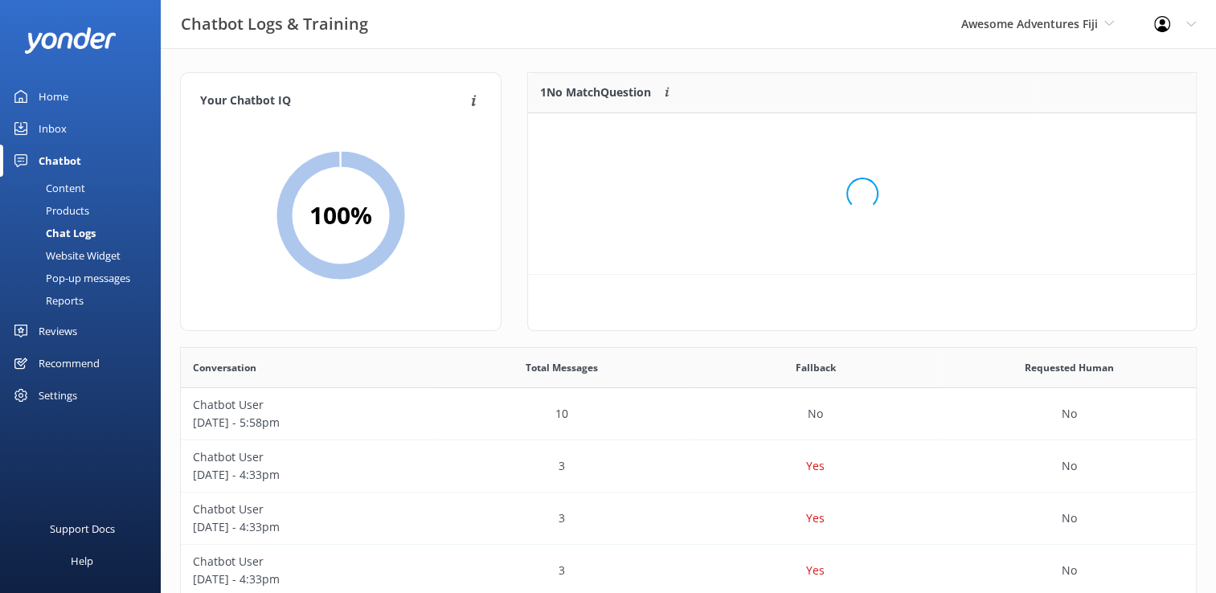
scroll to position [13, 13]
click at [1086, 133] on button "Ignore" at bounding box center [1085, 133] width 60 height 24
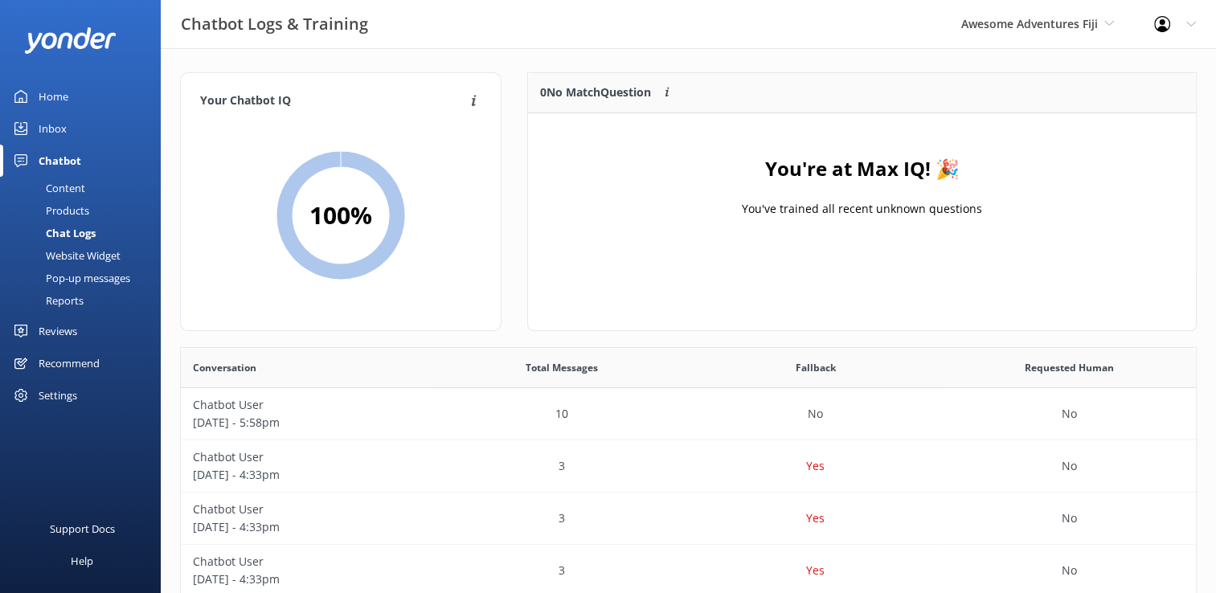
click at [81, 130] on link "Inbox" at bounding box center [80, 129] width 161 height 32
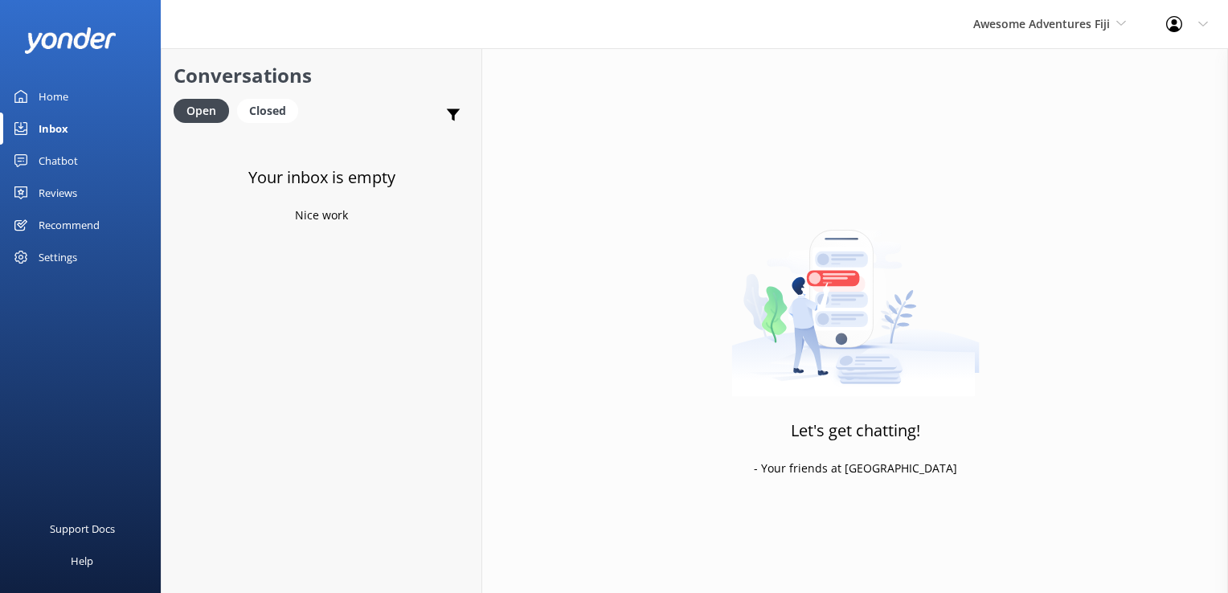
drag, startPoint x: 1032, startPoint y: 27, endPoint x: 1036, endPoint y: 66, distance: 38.8
click at [1034, 27] on span "Awesome Adventures Fiji" at bounding box center [1041, 23] width 137 height 15
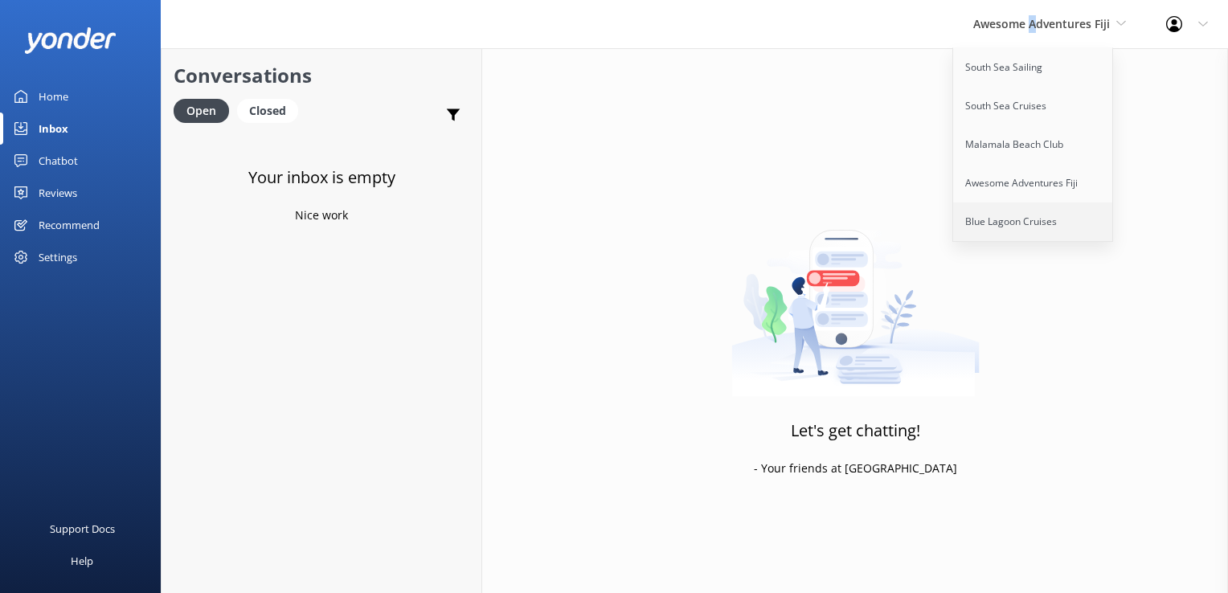
click at [1028, 230] on link "Blue Lagoon Cruises" at bounding box center [1033, 222] width 161 height 39
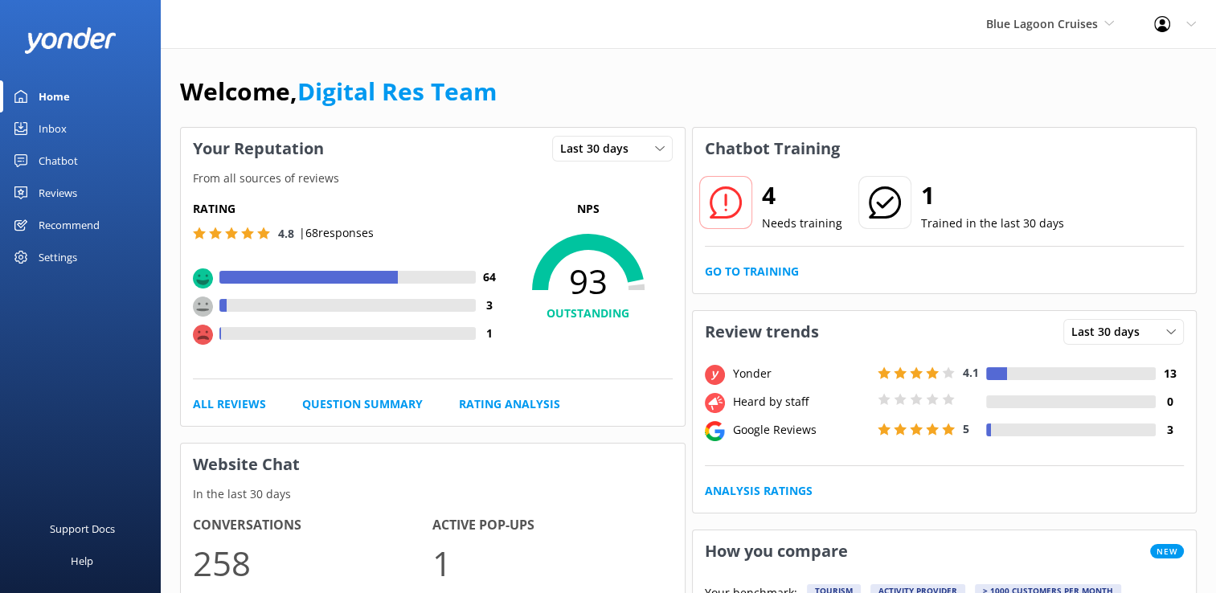
click at [74, 131] on link "Inbox" at bounding box center [80, 129] width 161 height 32
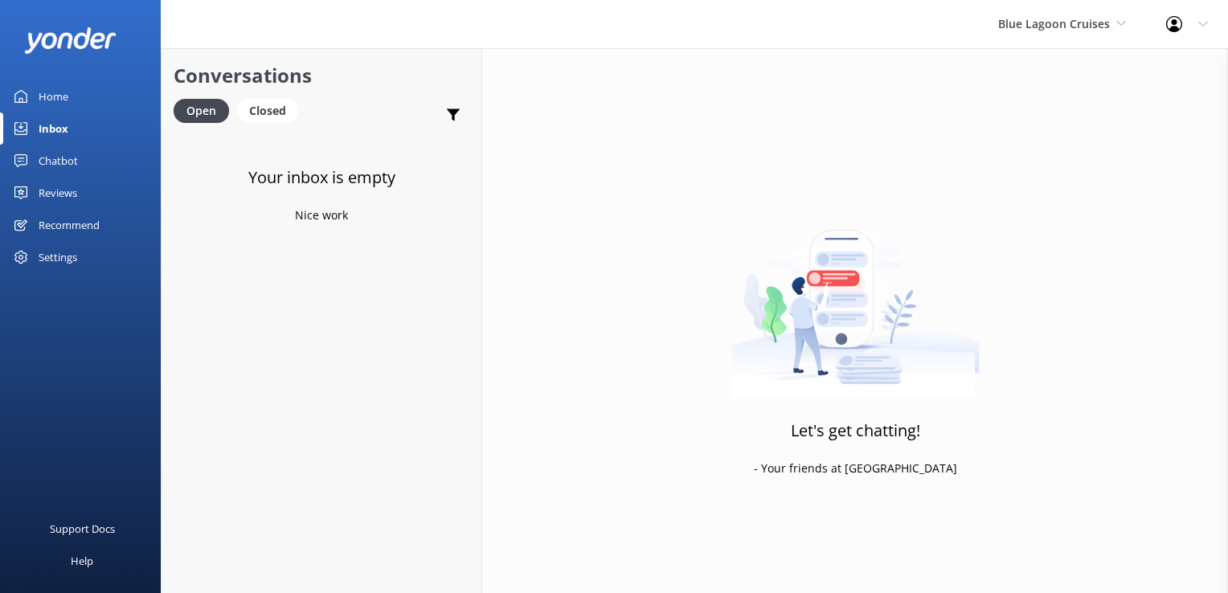
click at [71, 159] on div "Chatbot" at bounding box center [58, 161] width 39 height 32
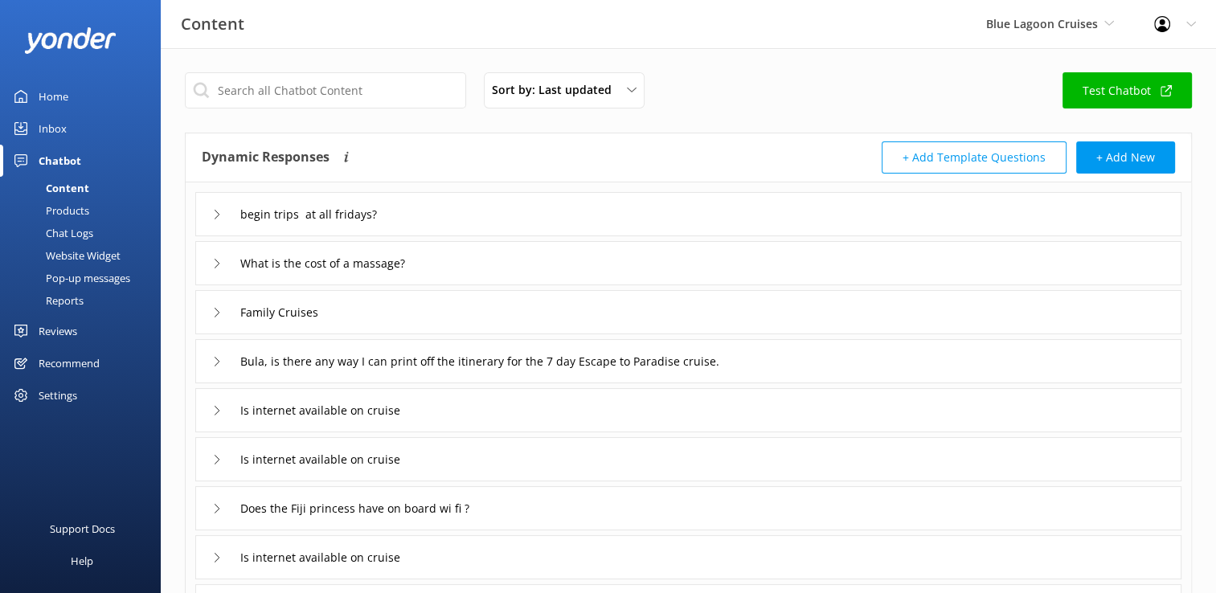
drag, startPoint x: 48, startPoint y: 235, endPoint x: 60, endPoint y: 234, distance: 12.1
click at [48, 234] on div "Chat Logs" at bounding box center [52, 233] width 84 height 23
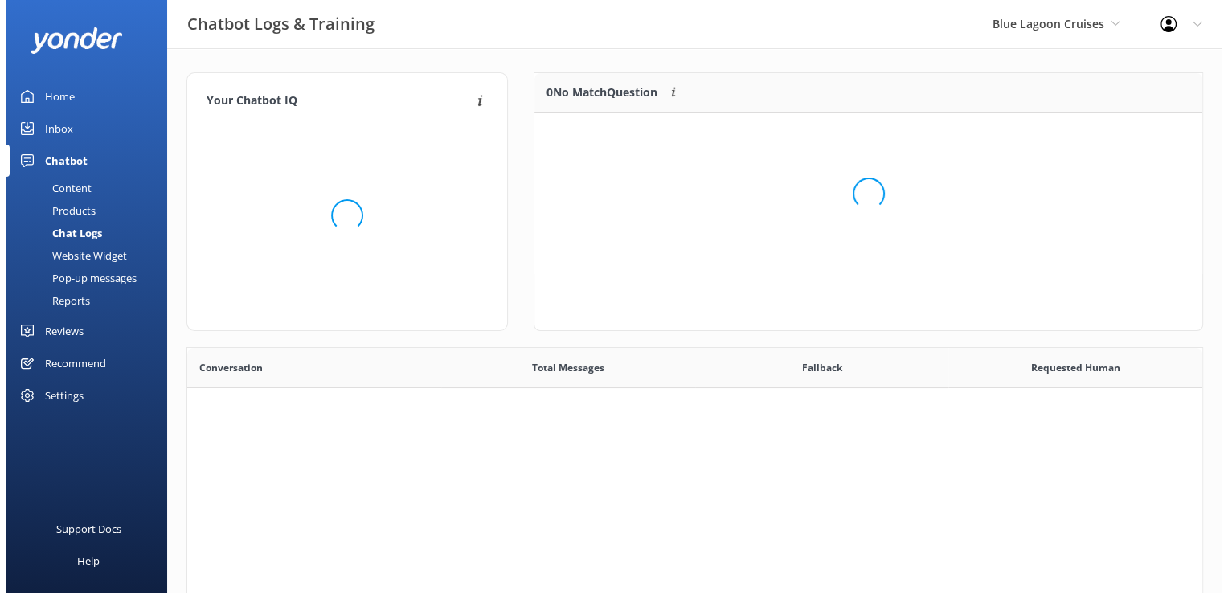
scroll to position [551, 1003]
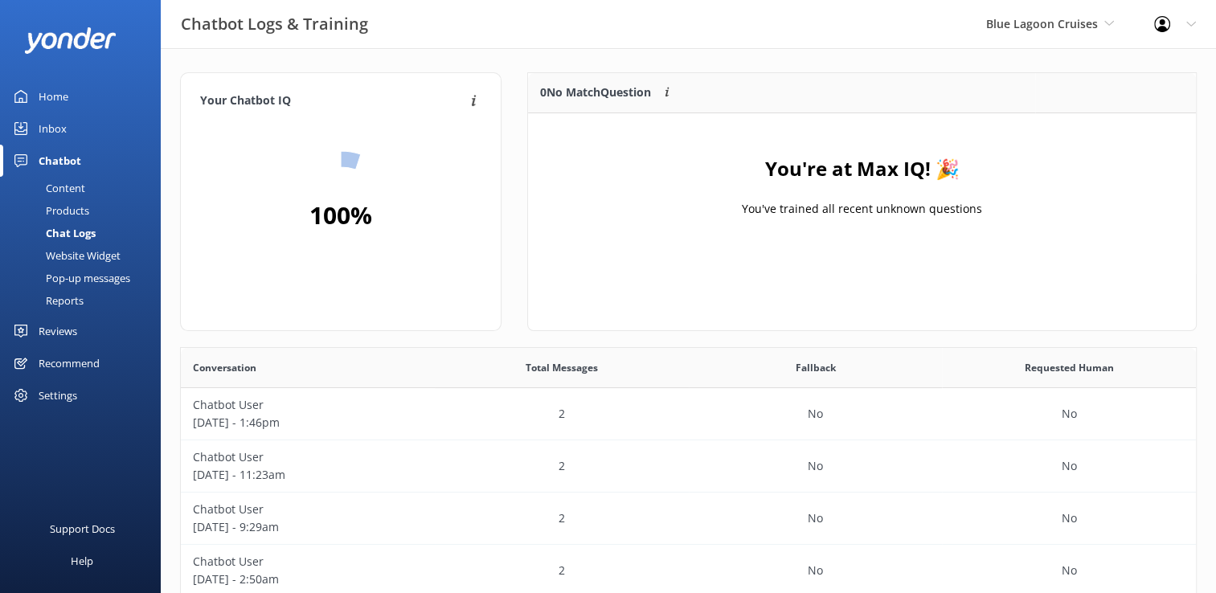
click at [63, 138] on div "Inbox" at bounding box center [53, 129] width 28 height 32
